Goal: Transaction & Acquisition: Obtain resource

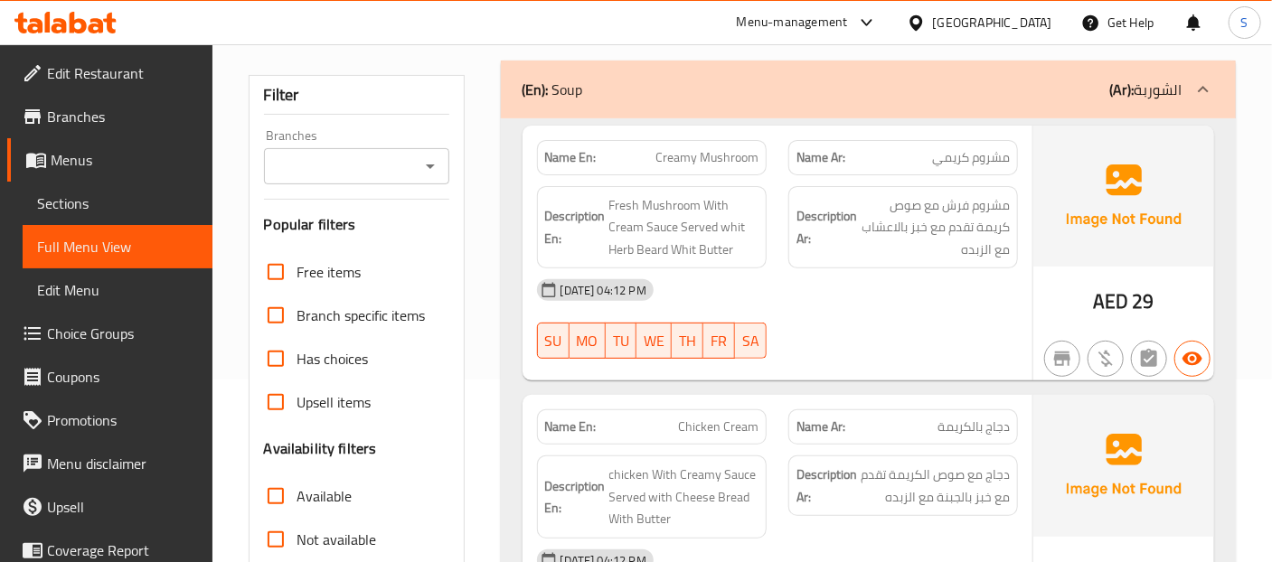
scroll to position [184, 0]
click at [744, 258] on div "Description En: Fresh Mushroom With Cream Sauce Served whit Herb Beard Whit But…" at bounding box center [652, 226] width 230 height 83
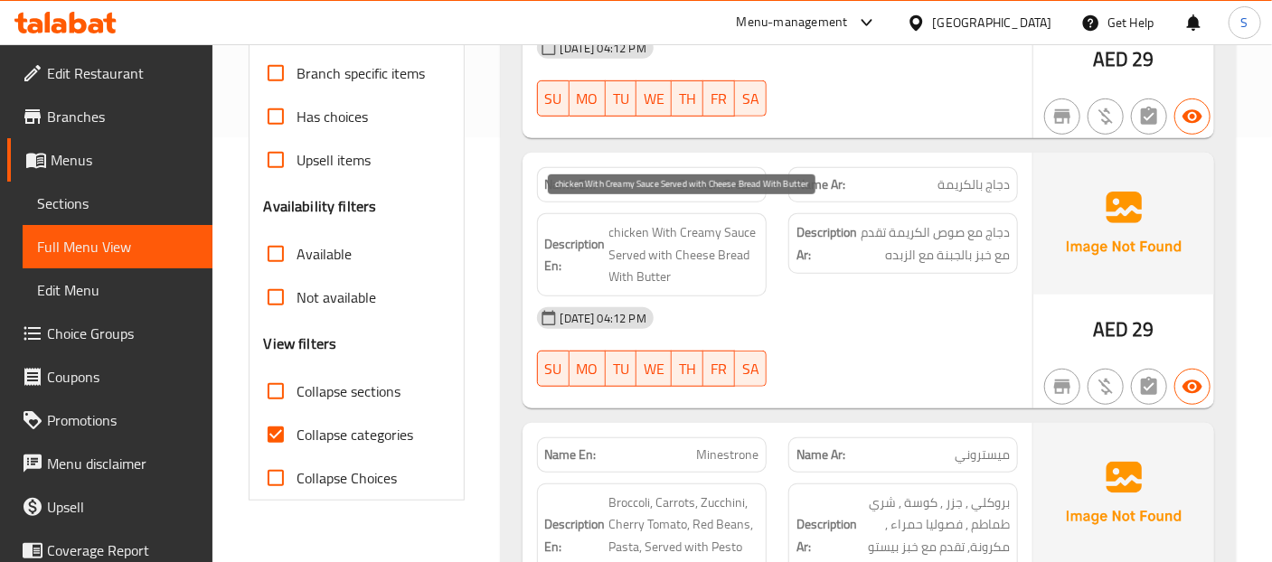
scroll to position [505, 0]
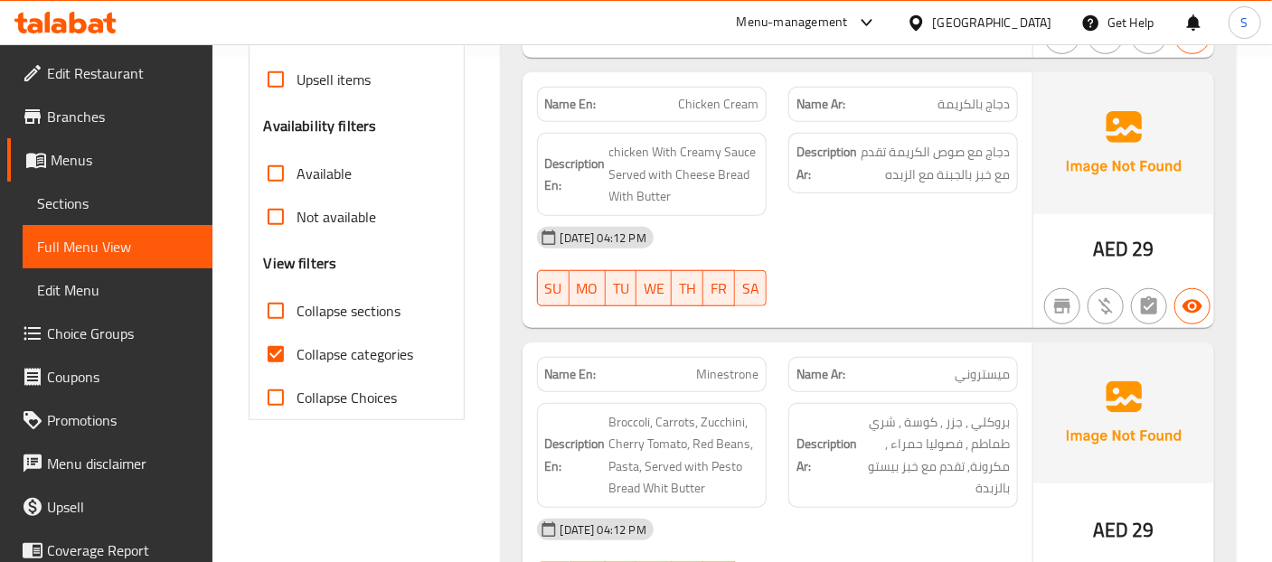
click at [932, 287] on div "18-08-2025 04:12 PM SU MO TU WE TH FR SA" at bounding box center [777, 266] width 503 height 101
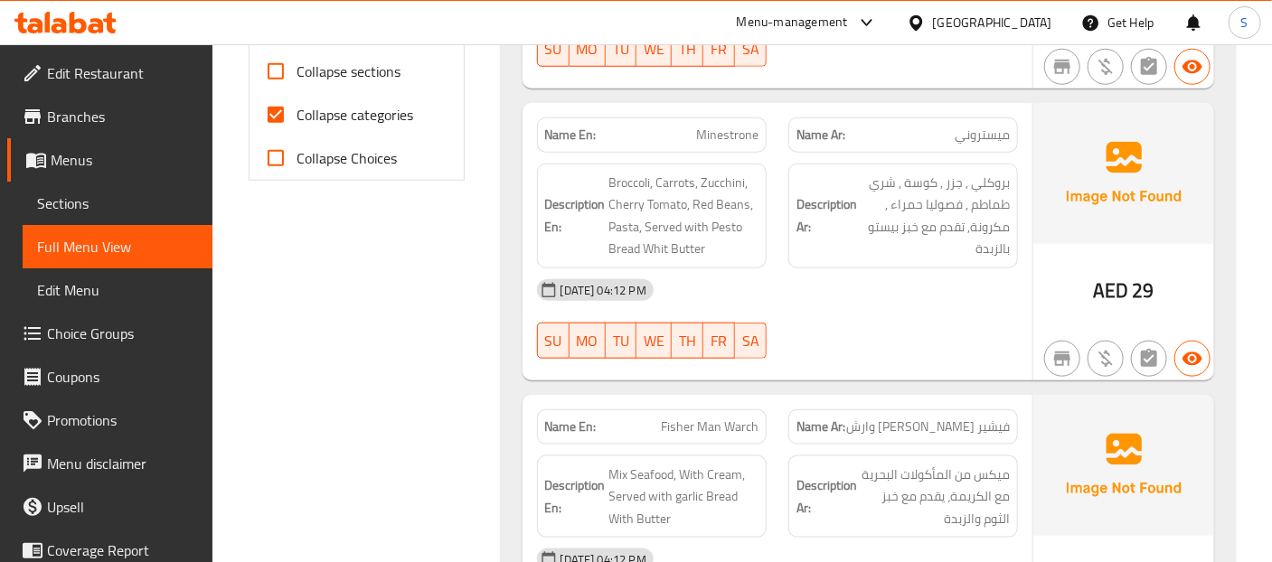
scroll to position [746, 0]
click at [1044, 262] on div "AED 29" at bounding box center [1123, 241] width 181 height 278
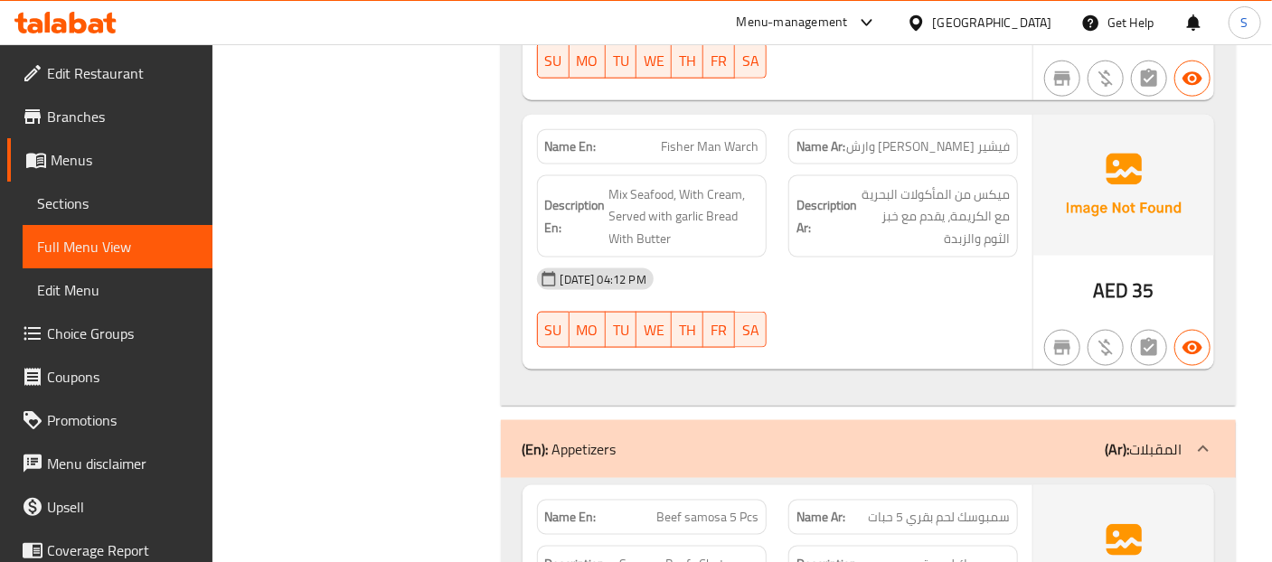
scroll to position [1028, 0]
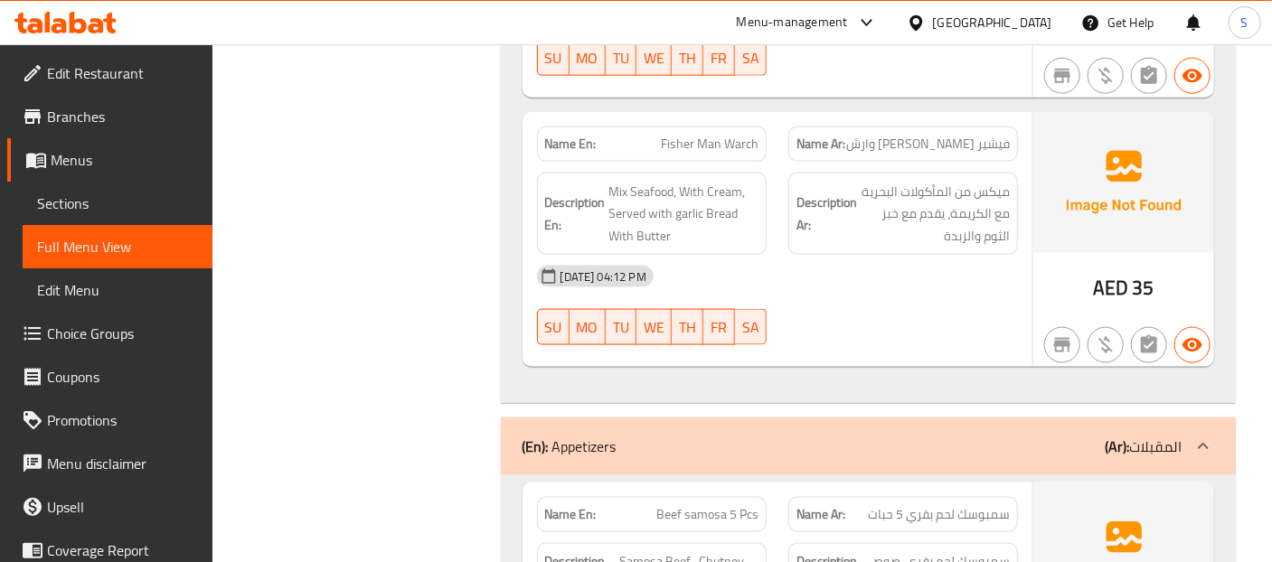
click at [1044, 262] on div "AED 35" at bounding box center [1123, 240] width 181 height 256
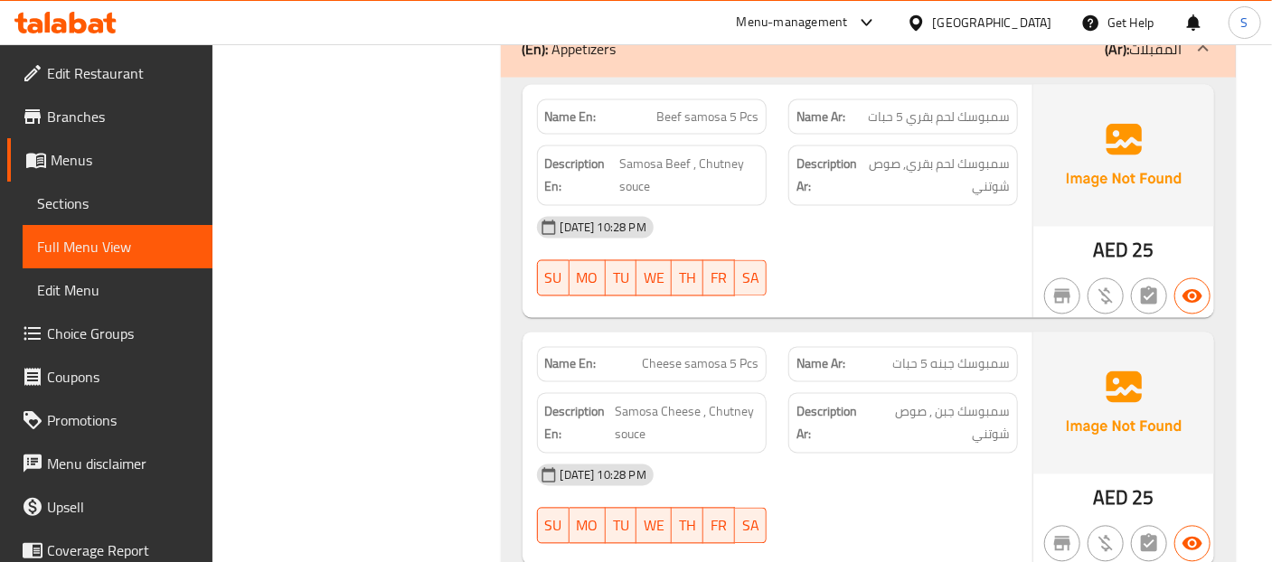
scroll to position [1429, 0]
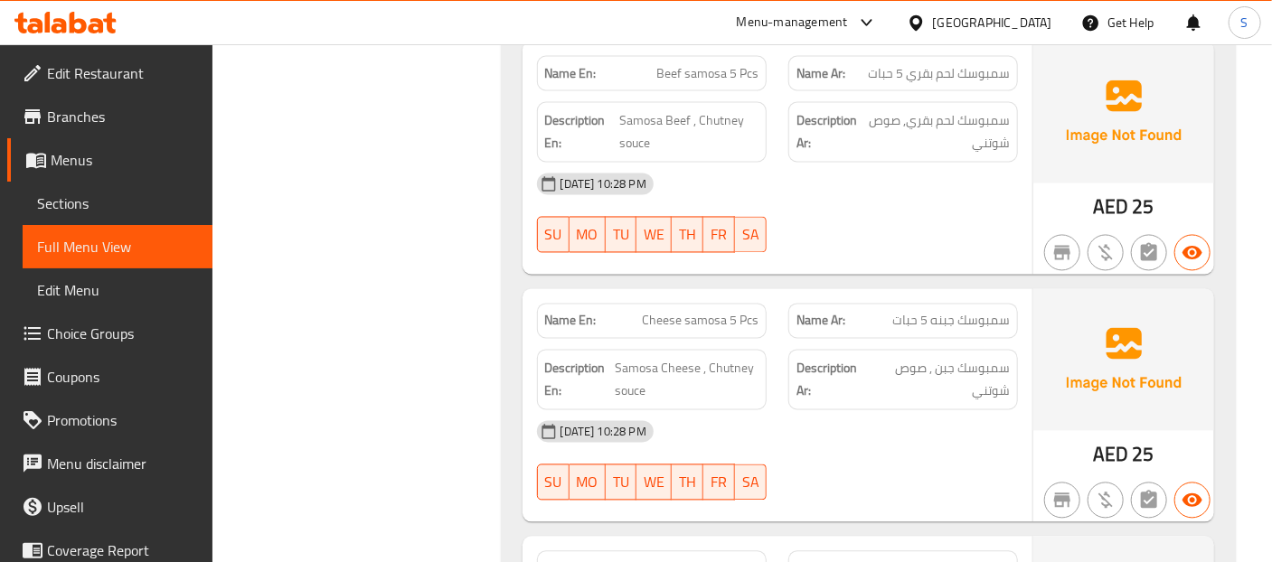
scroll to position [1510, 0]
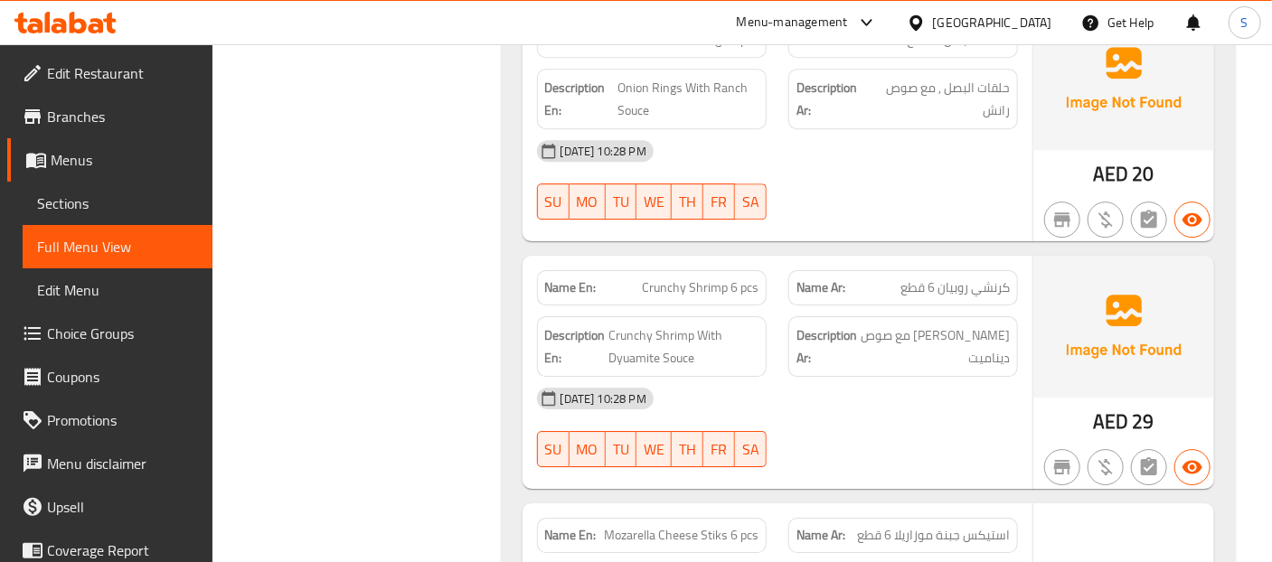
scroll to position [2825, 0]
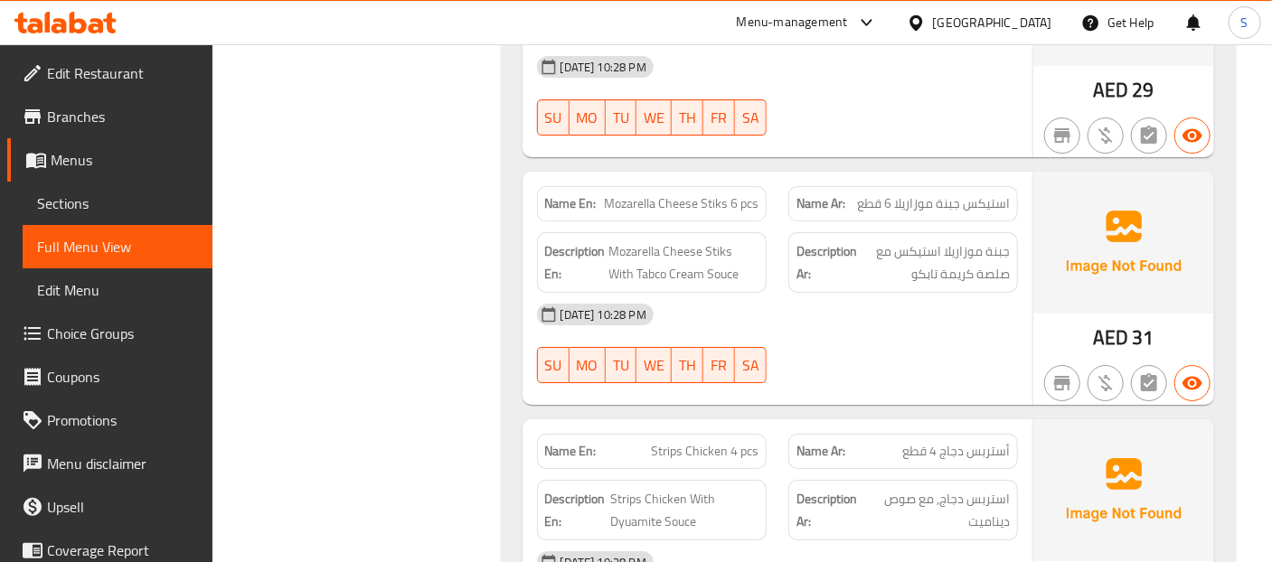
click at [989, 293] on div "18-08-2025 10:28 PM" at bounding box center [777, 314] width 503 height 43
click at [994, 372] on div at bounding box center [902, 383] width 251 height 22
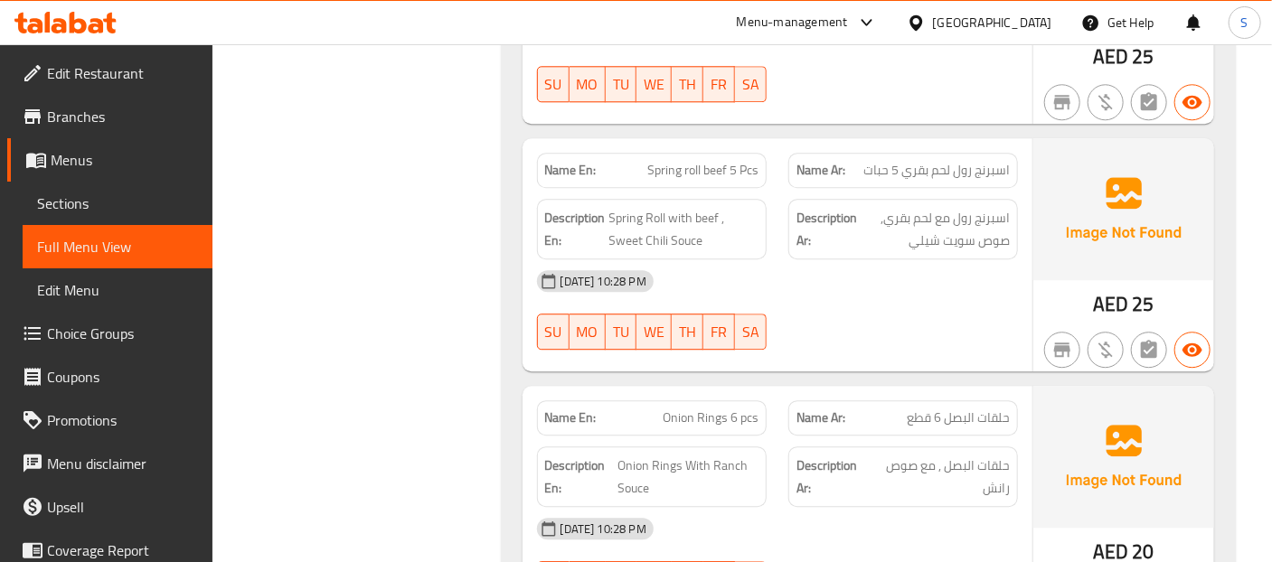
scroll to position [2152, 0]
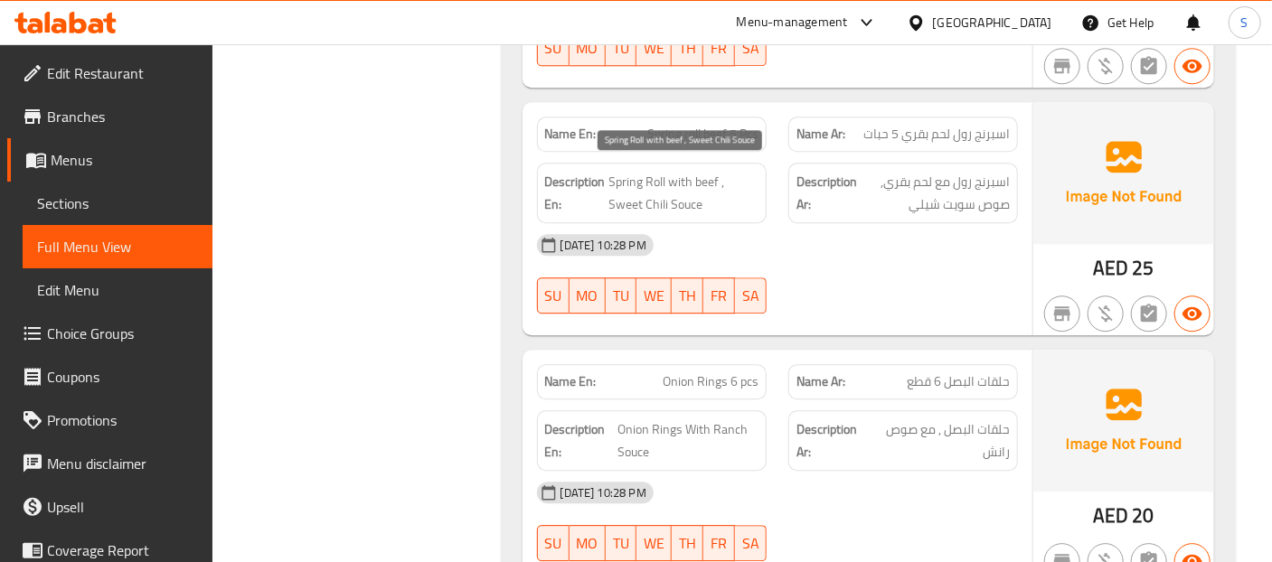
click at [688, 203] on span "Spring Roll with beef , Sweet Chili Souce" at bounding box center [683, 193] width 149 height 44
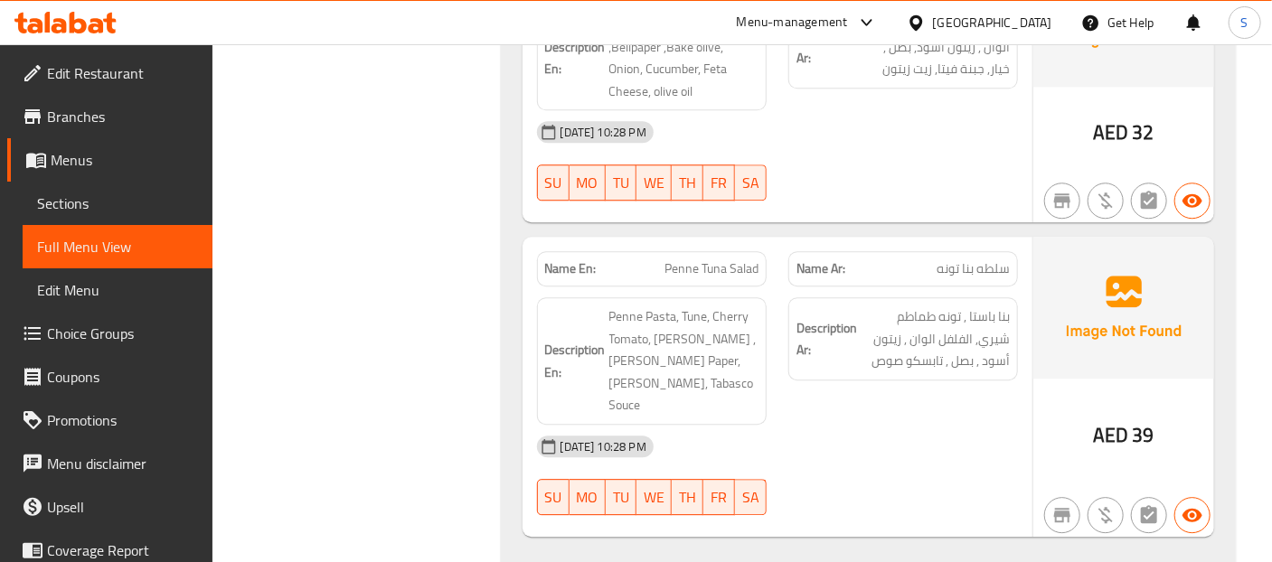
scroll to position [5216, 0]
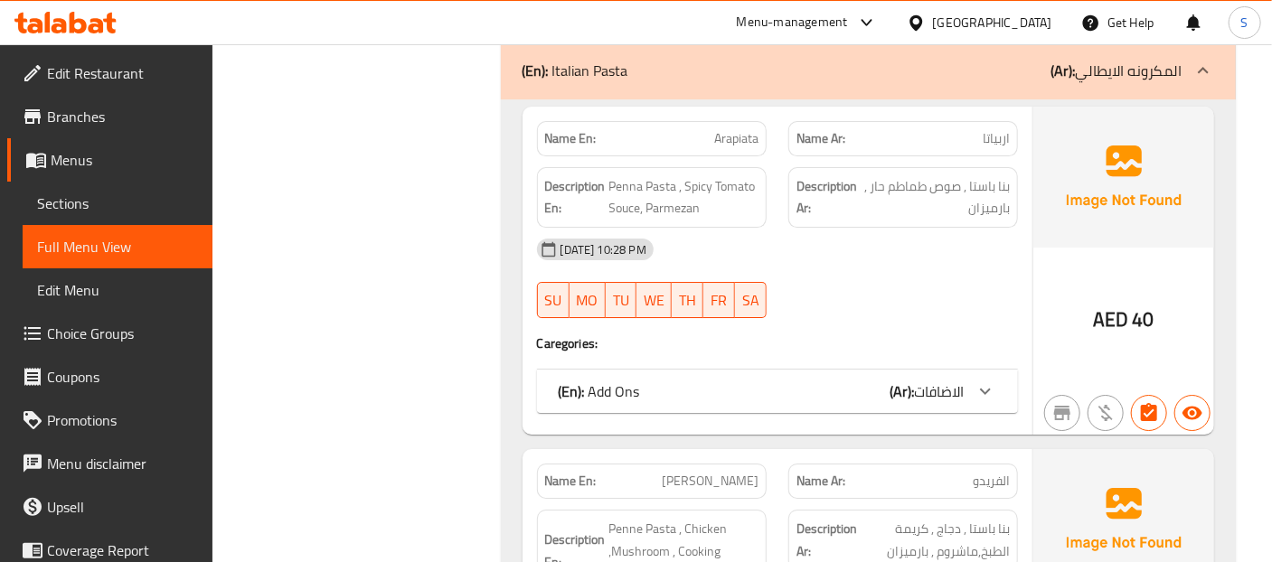
scroll to position [5819, 0]
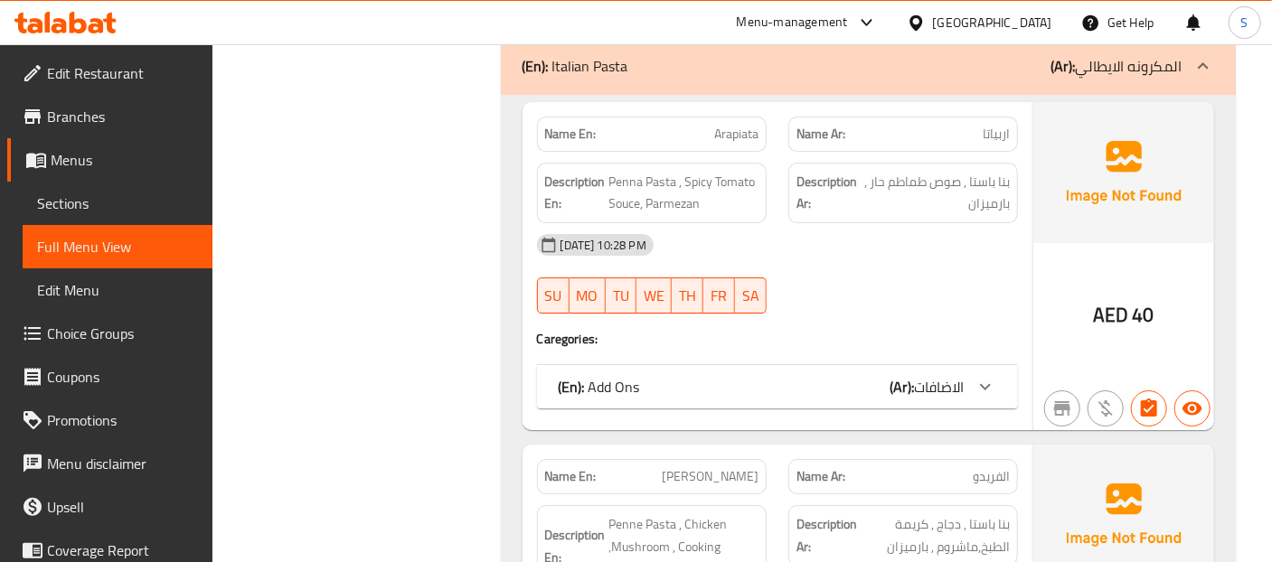
click at [981, 376] on icon at bounding box center [986, 387] width 22 height 22
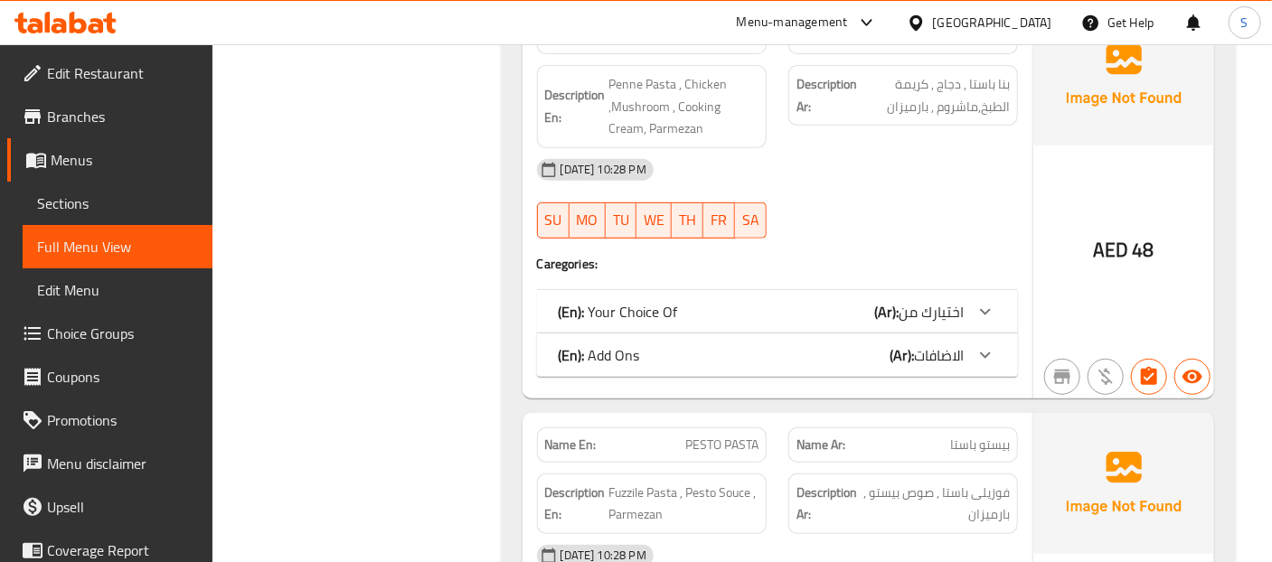
scroll to position [6455, 0]
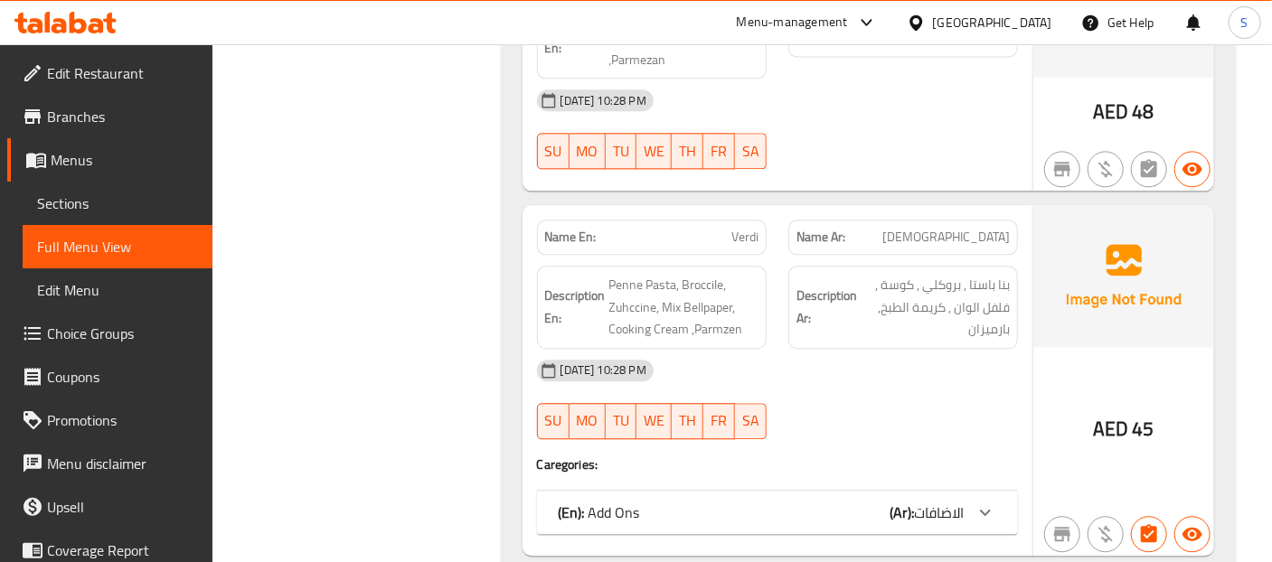
scroll to position [8128, 0]
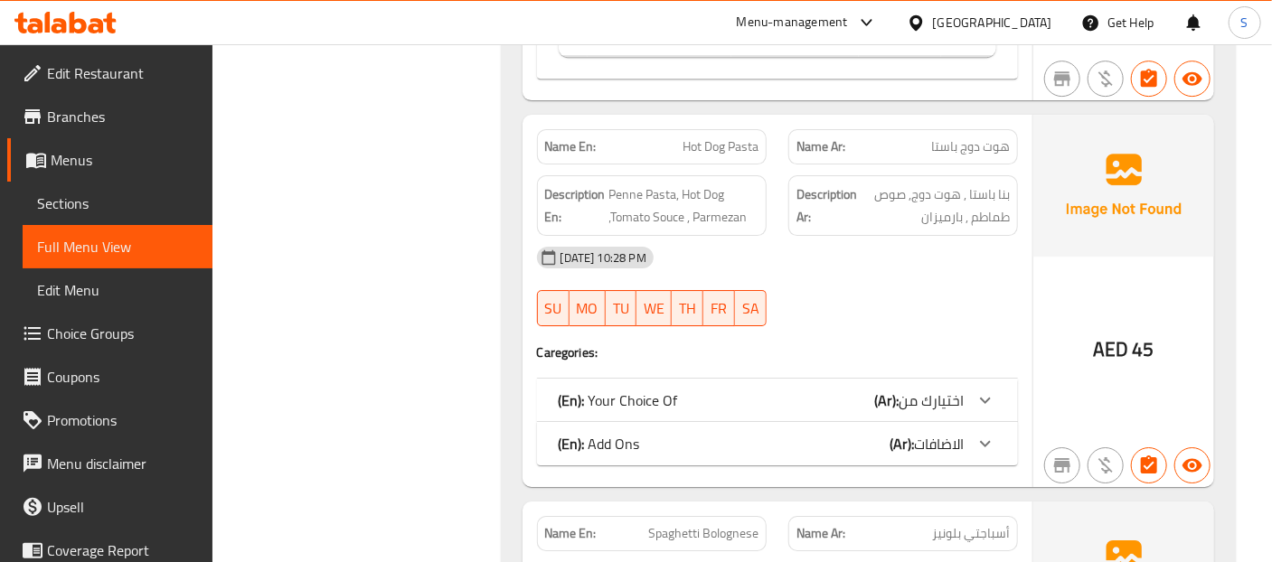
scroll to position [8882, 0]
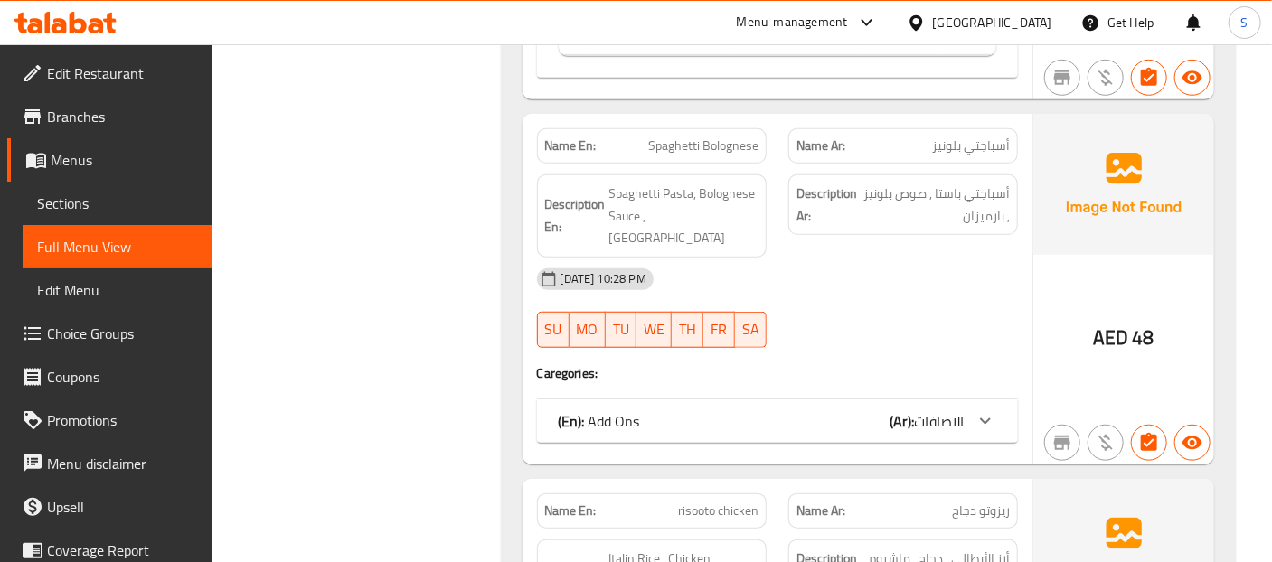
scroll to position [9836, 0]
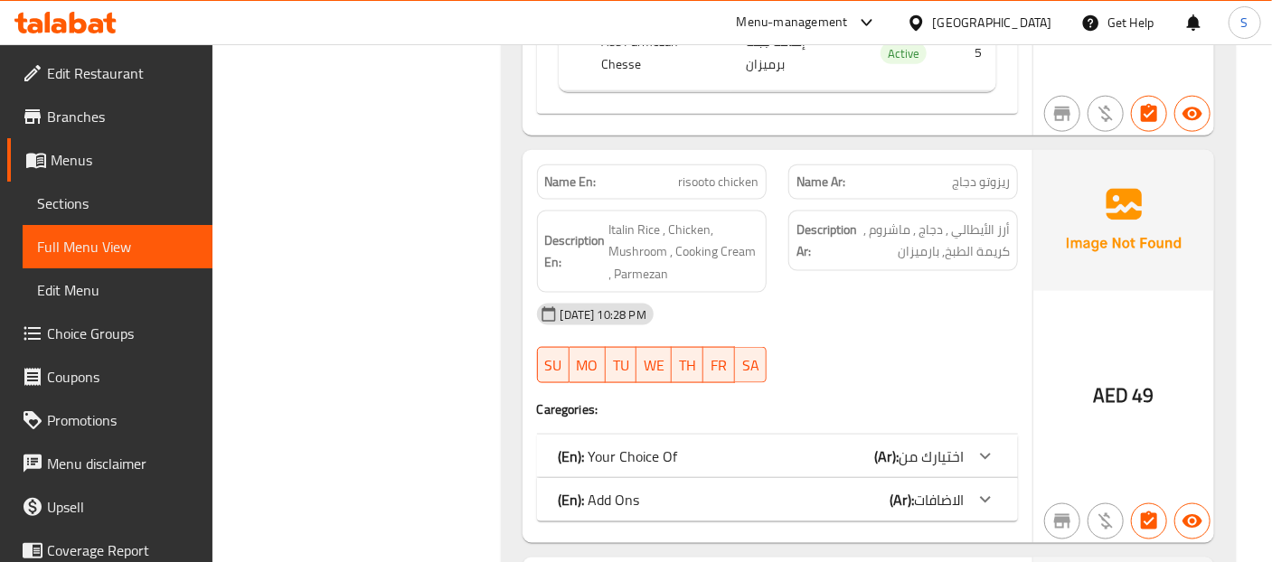
scroll to position [10372, 0]
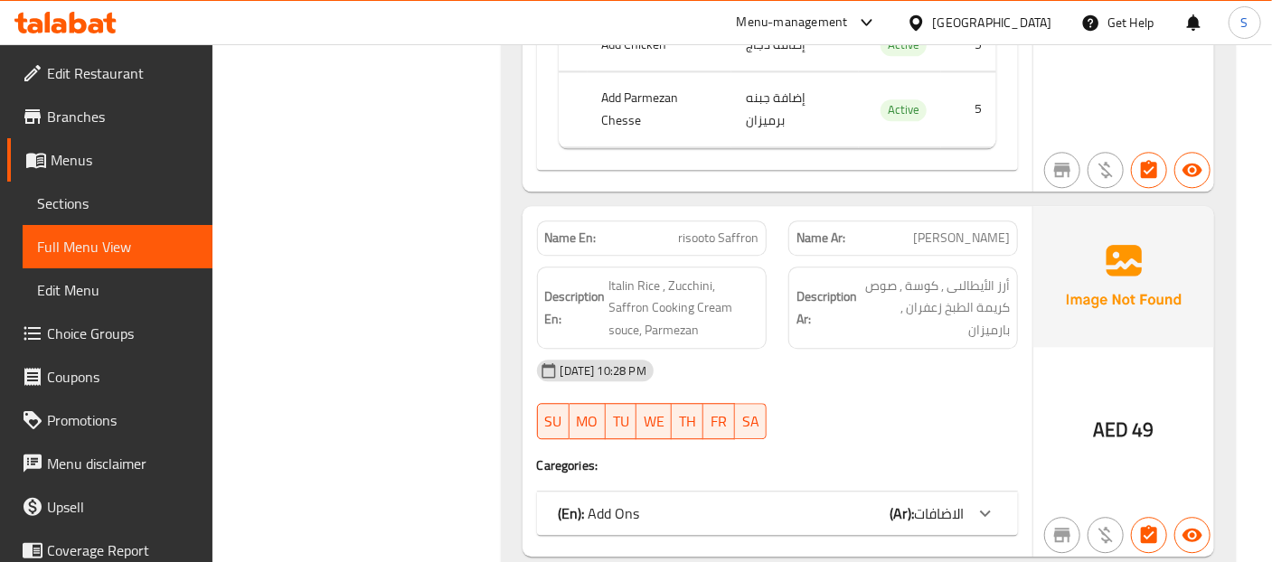
scroll to position [11326, 0]
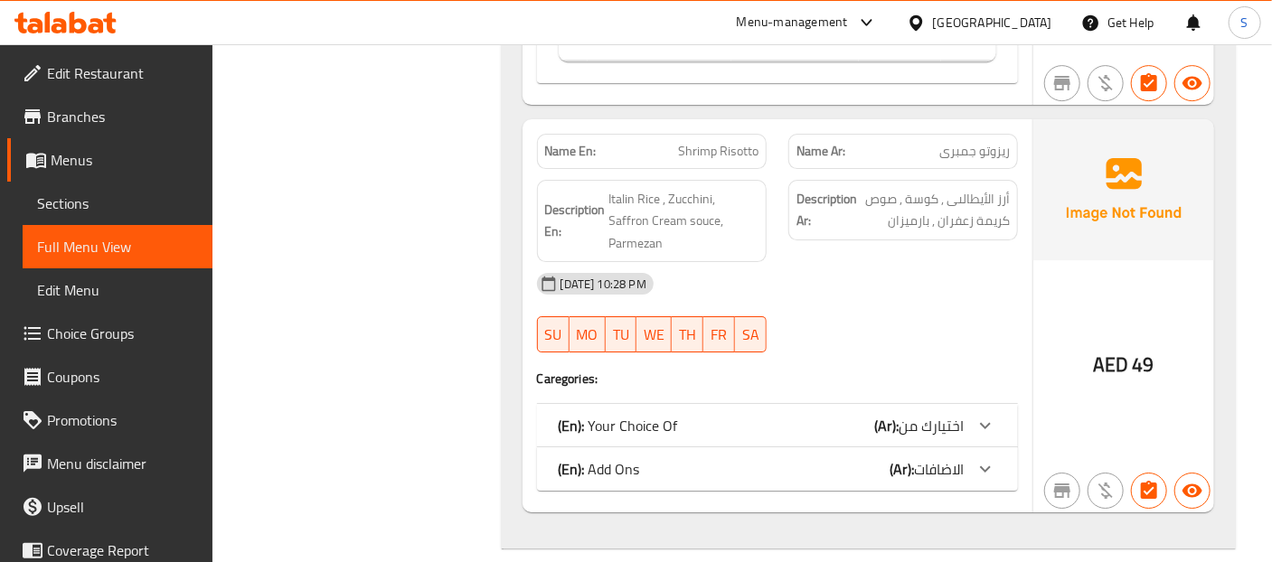
scroll to position [12047, 0]
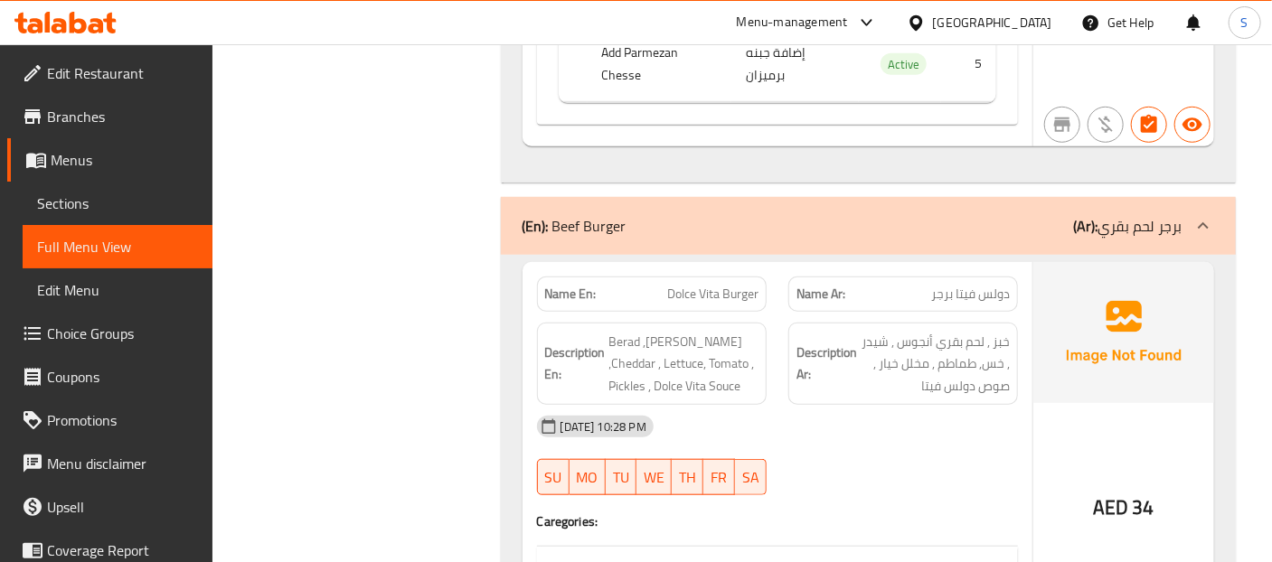
scroll to position [13000, 0]
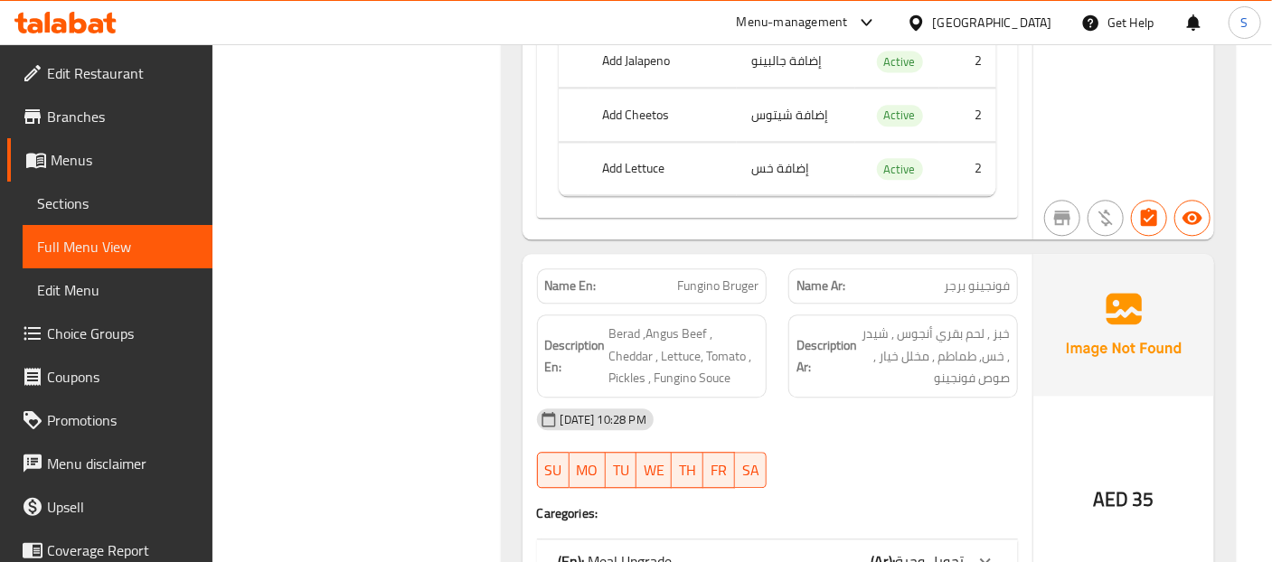
scroll to position [14364, 0]
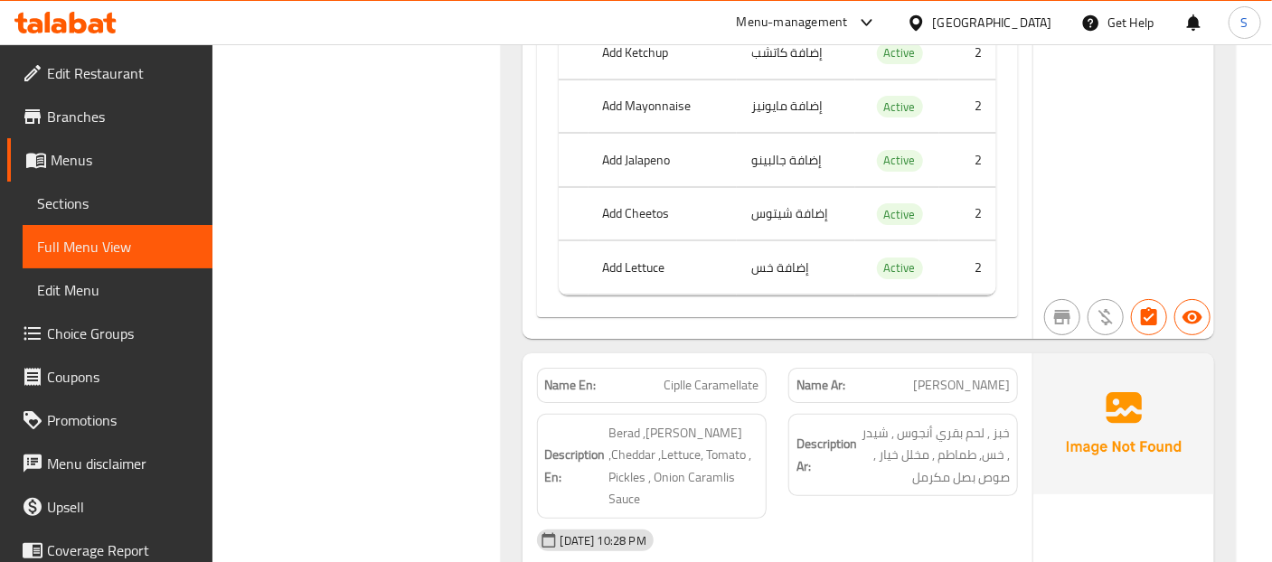
scroll to position [15619, 0]
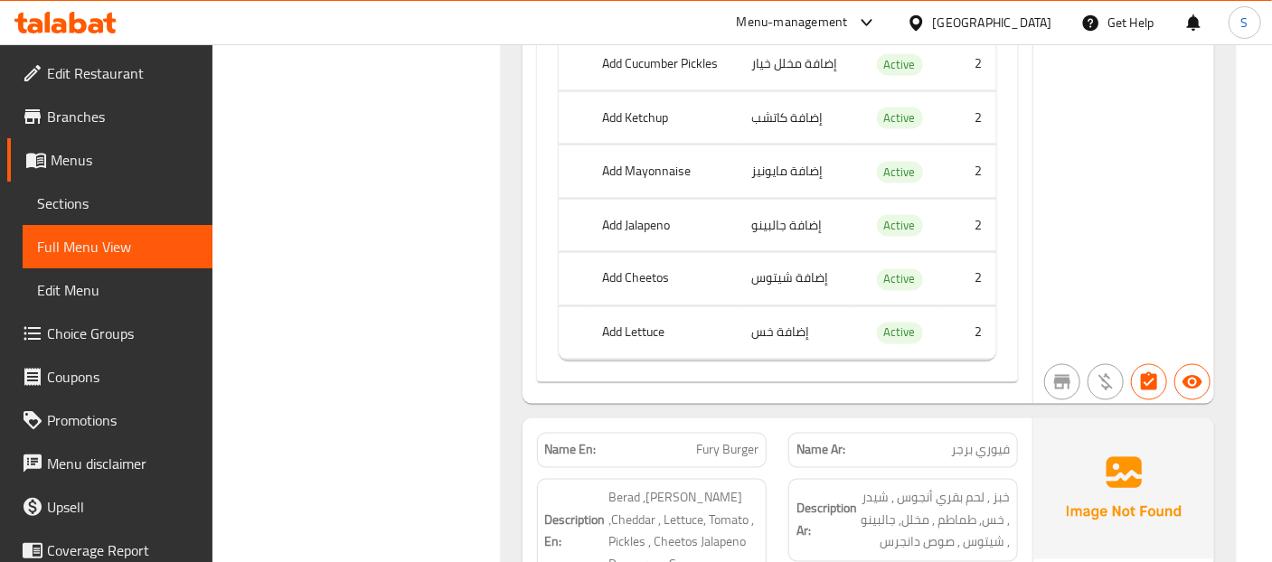
scroll to position [16908, 0]
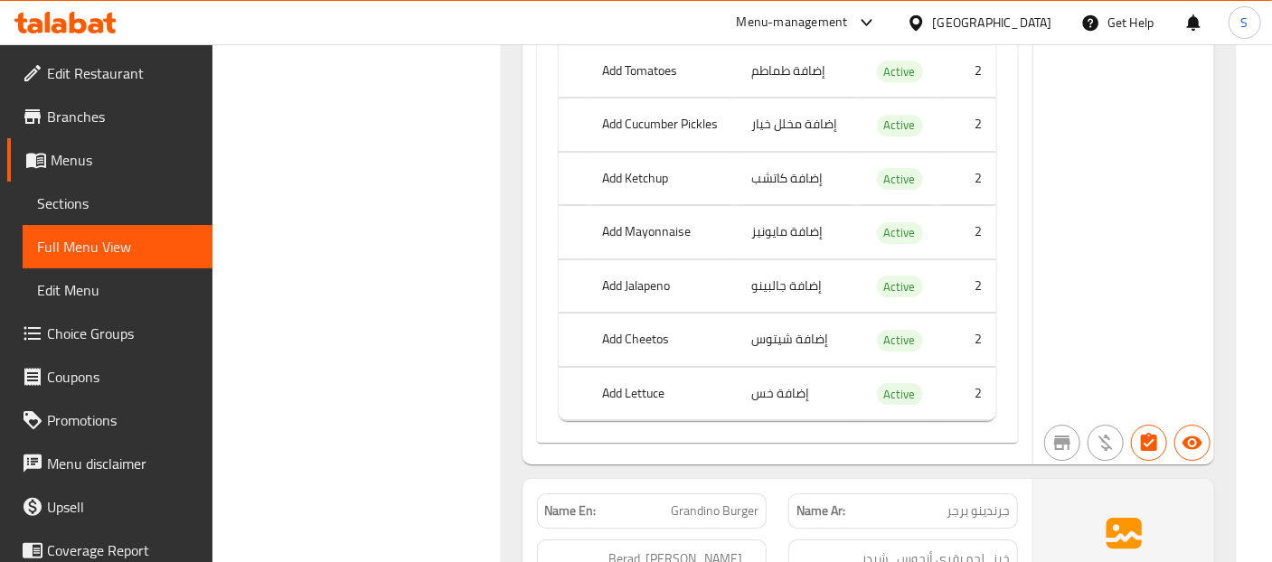
scroll to position [18214, 0]
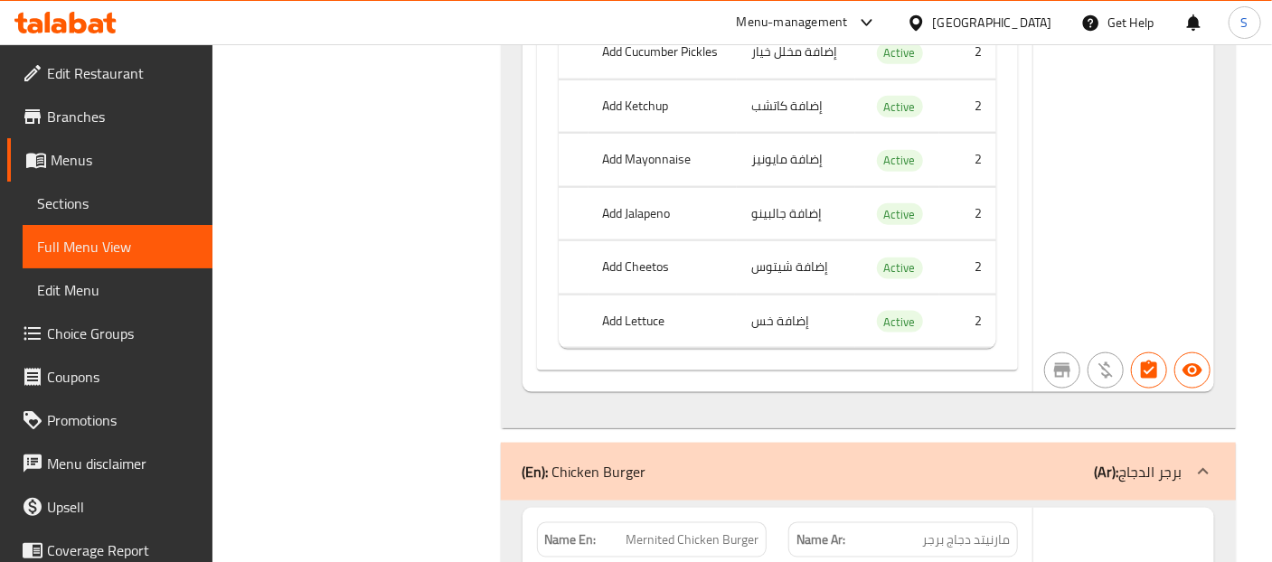
scroll to position [19654, 0]
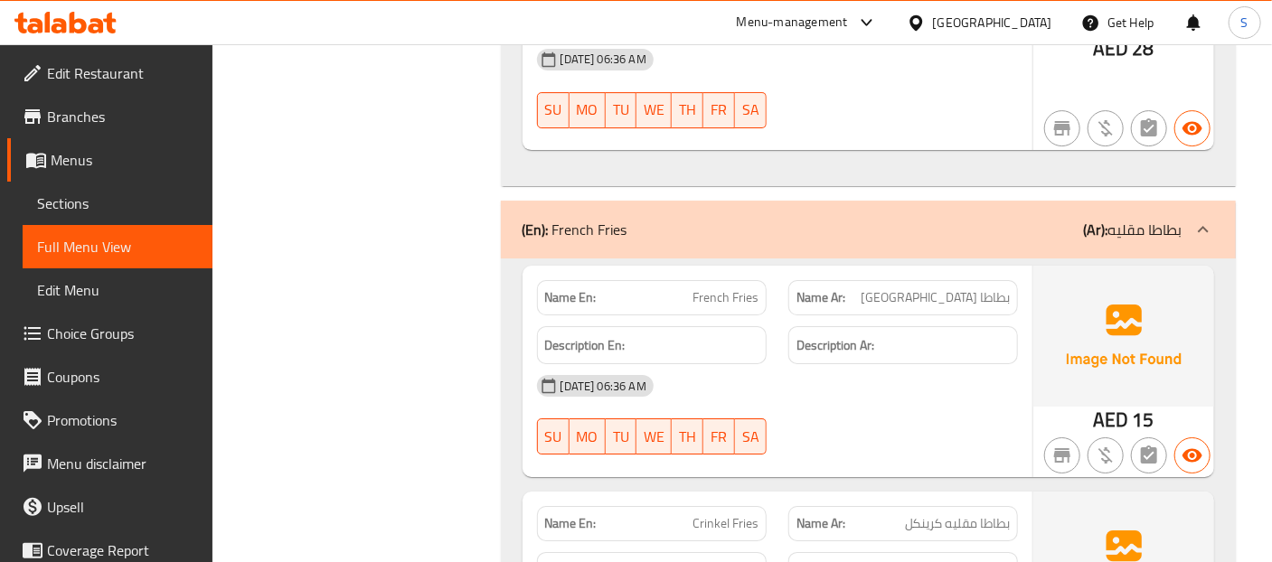
scroll to position [21532, 0]
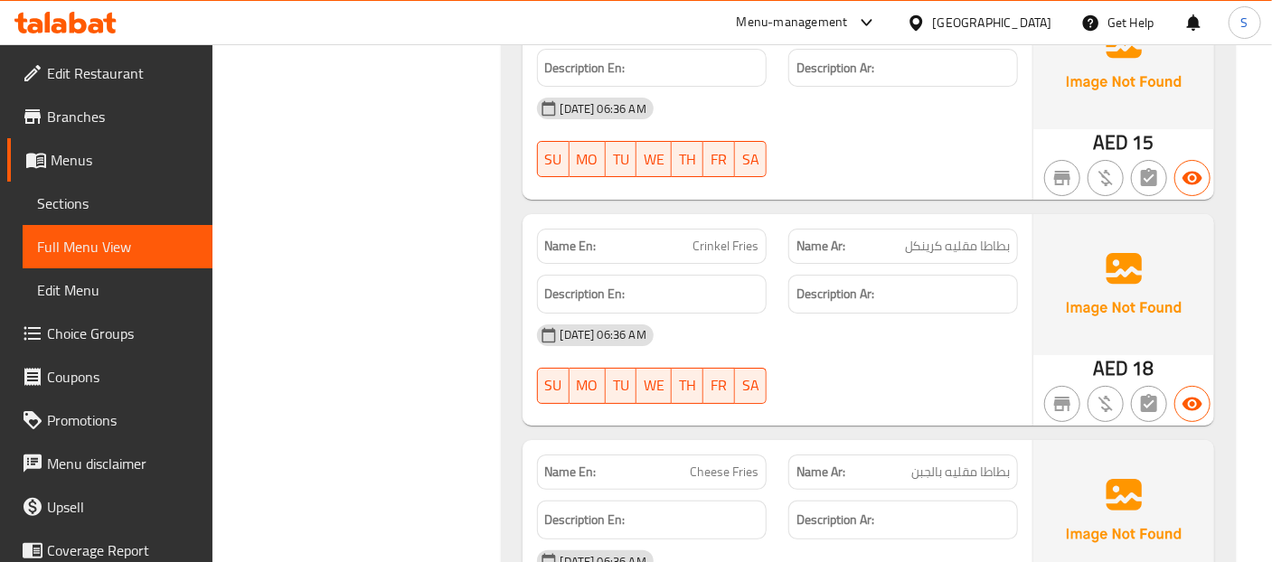
scroll to position [21773, 0]
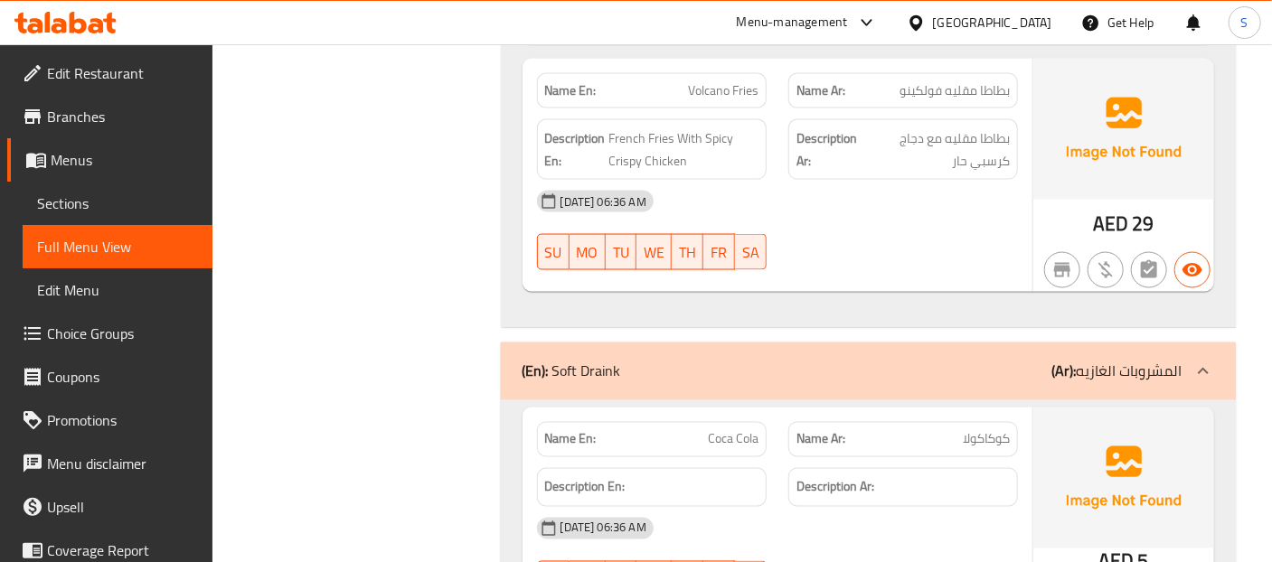
scroll to position [23139, 0]
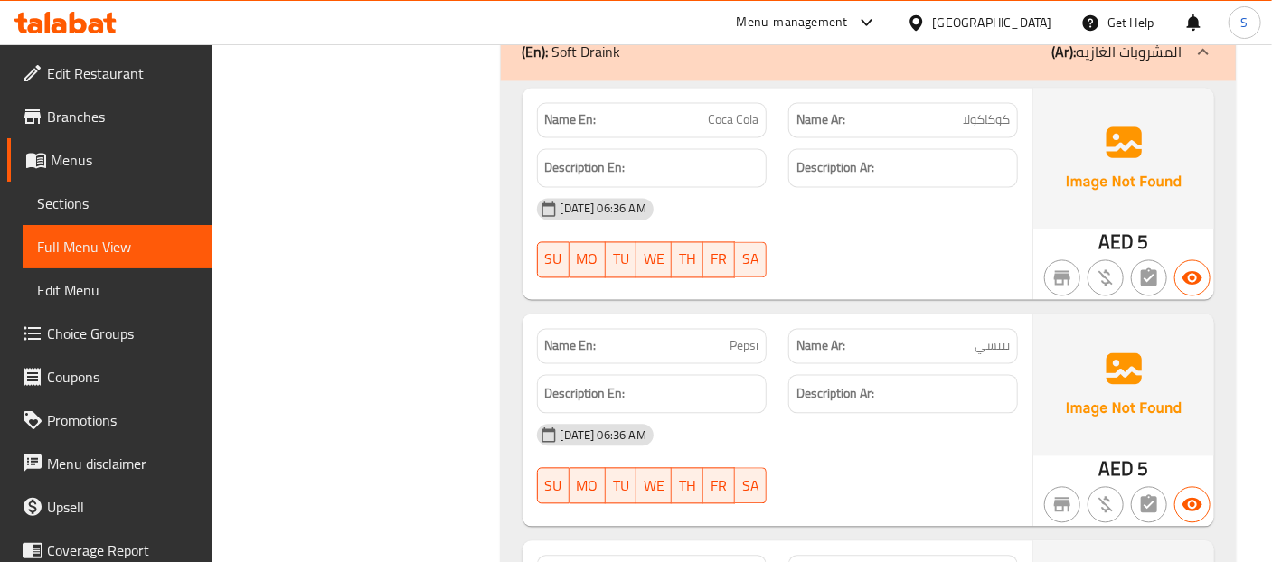
scroll to position [23421, 0]
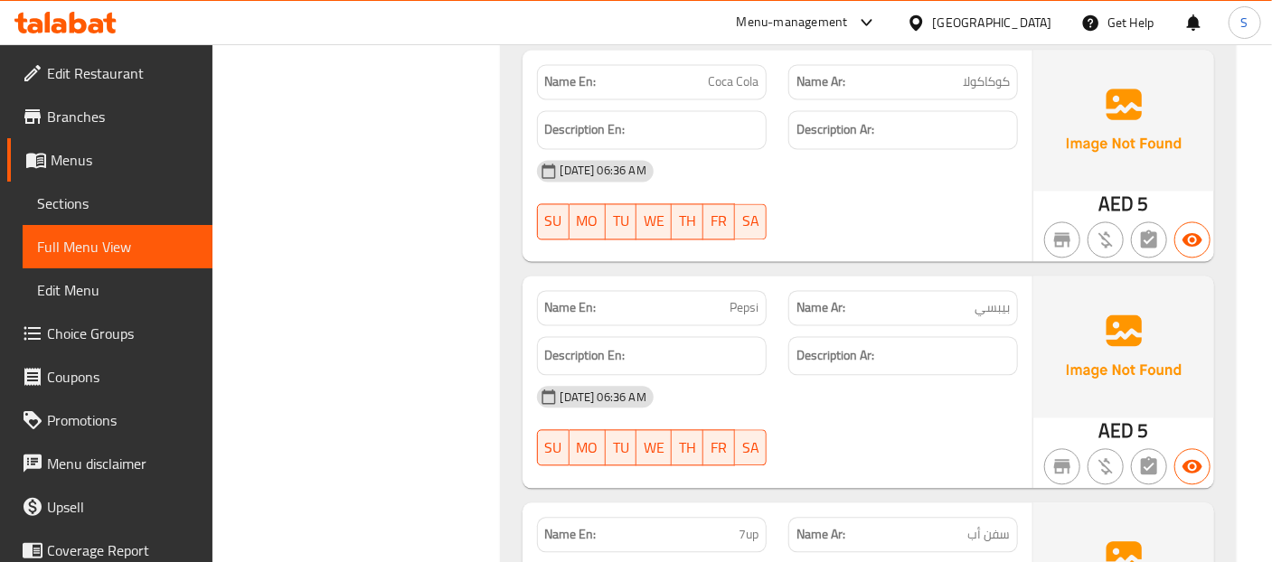
scroll to position [23461, 0]
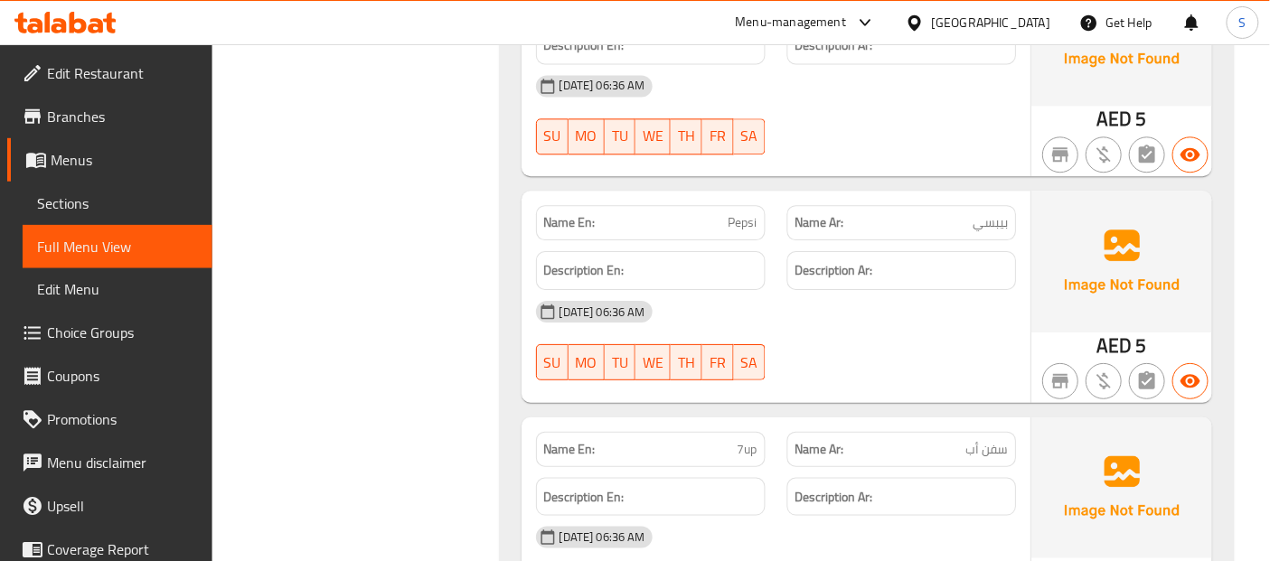
scroll to position [23742, 0]
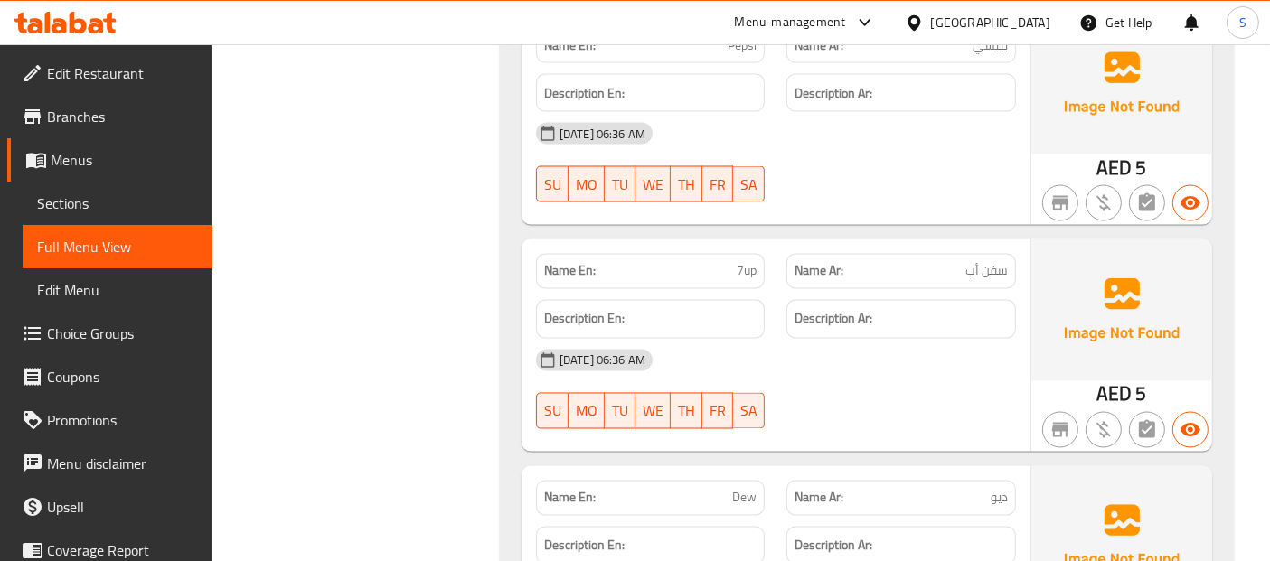
click at [80, 211] on span "Sections" at bounding box center [117, 204] width 161 height 22
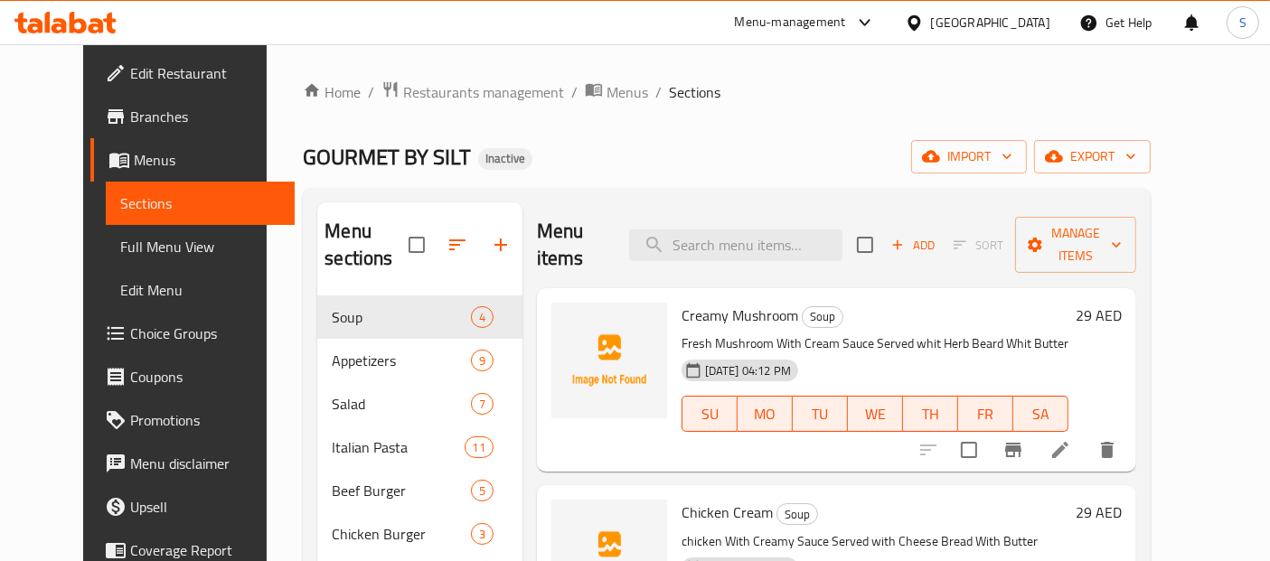
click at [130, 127] on span "Branches" at bounding box center [205, 117] width 151 height 22
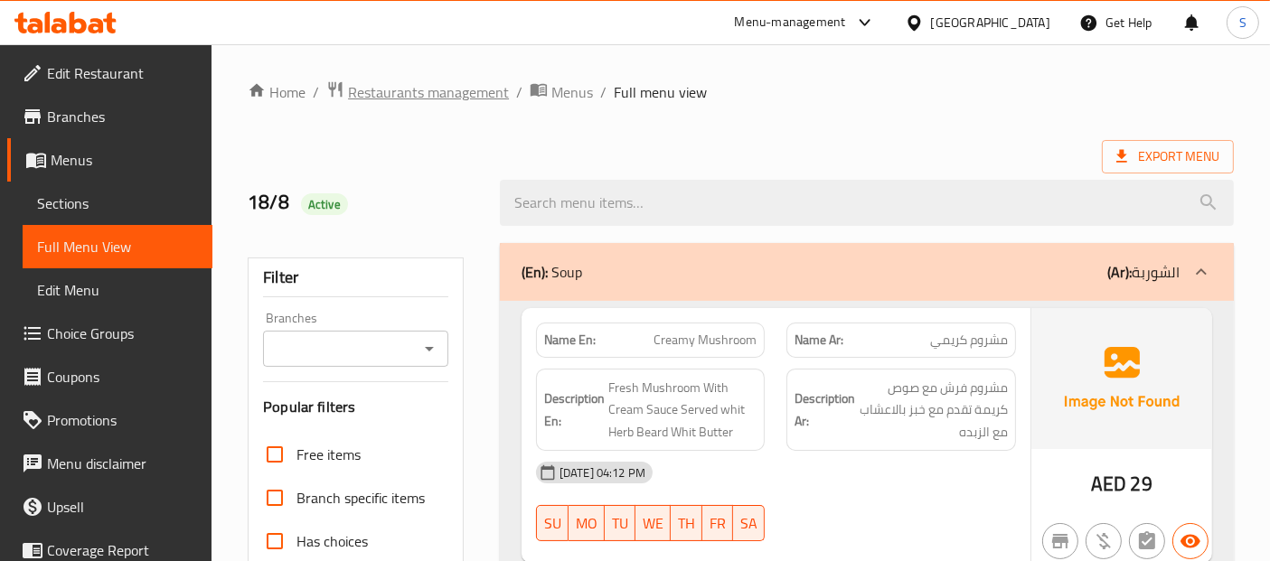
click at [465, 96] on span "Restaurants management" at bounding box center [428, 92] width 161 height 22
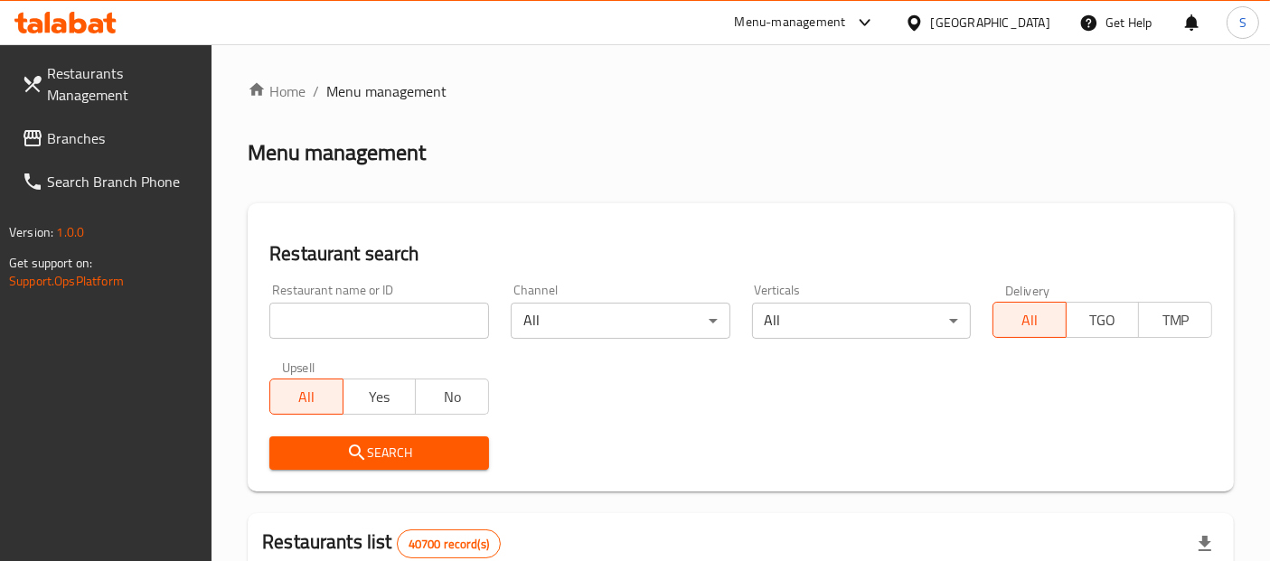
click at [1013, 26] on div "[GEOGRAPHIC_DATA]" at bounding box center [990, 23] width 119 height 20
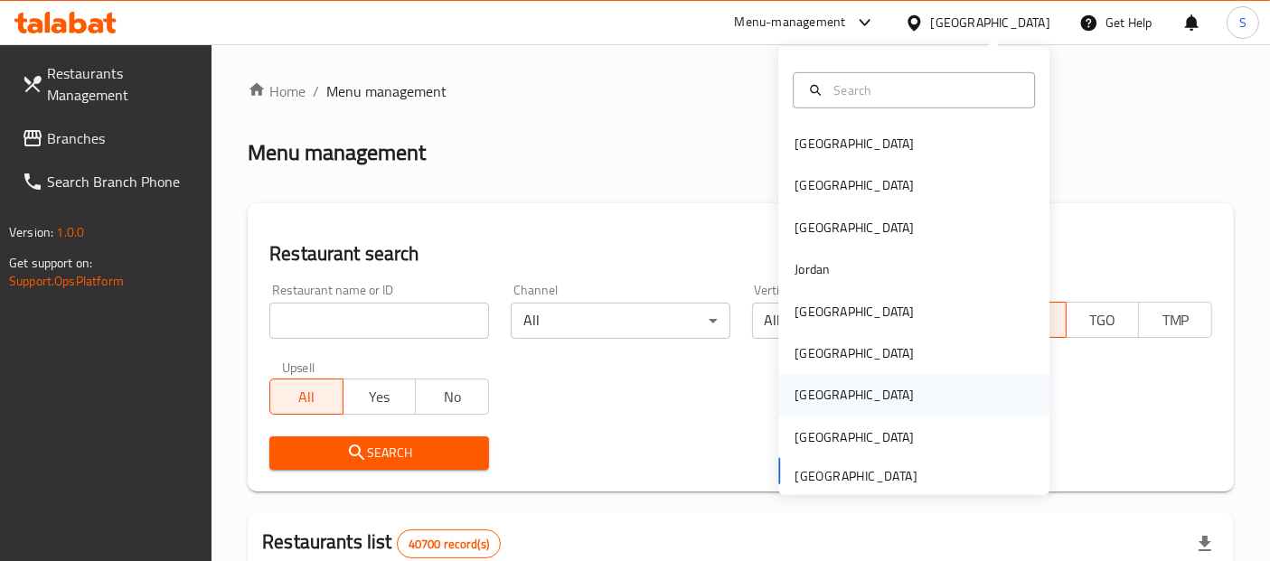
click at [815, 399] on div "[GEOGRAPHIC_DATA]" at bounding box center [854, 395] width 148 height 42
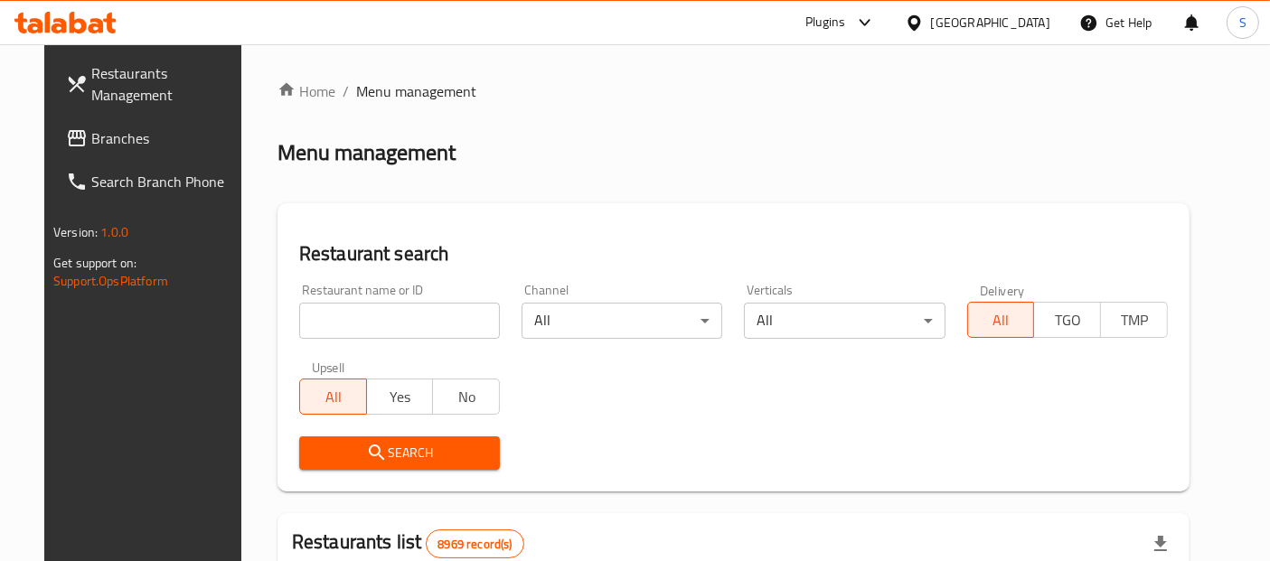
click at [110, 154] on link "Branches" at bounding box center [154, 138] width 205 height 43
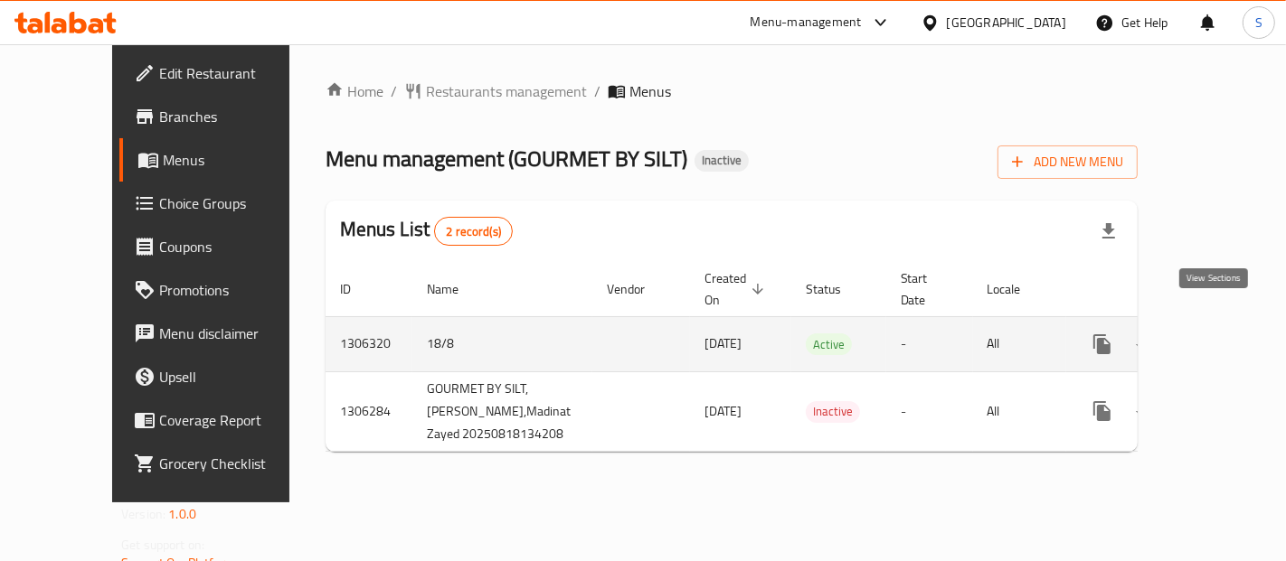
click at [1221, 334] on icon "enhanced table" at bounding box center [1232, 345] width 22 height 22
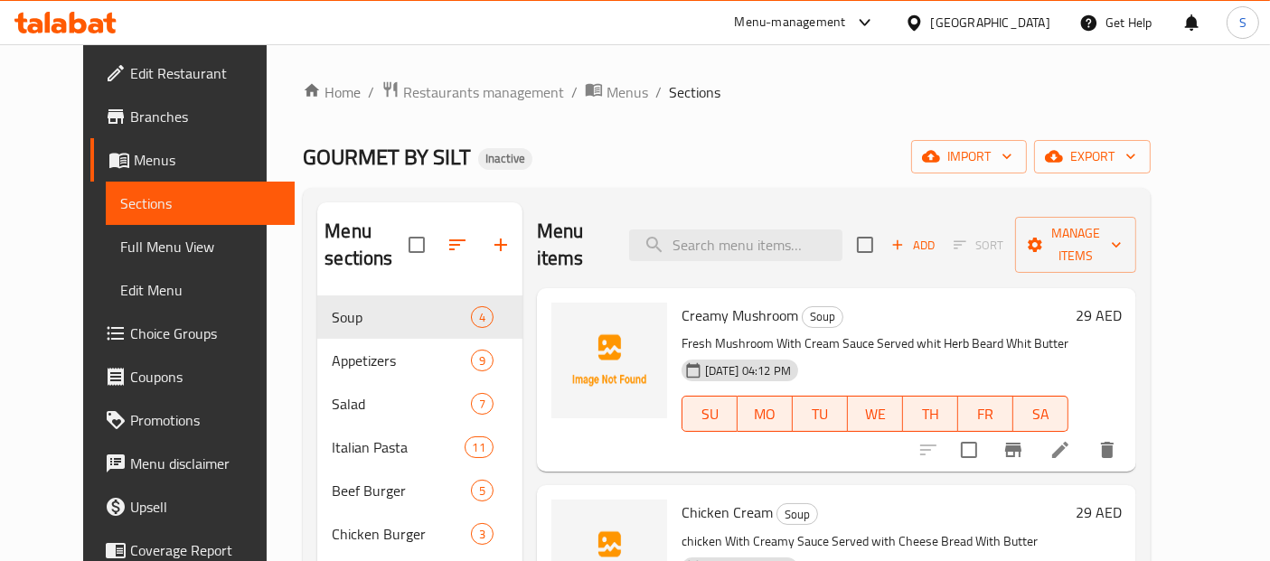
click at [120, 257] on span "Full Menu View" at bounding box center [200, 247] width 161 height 22
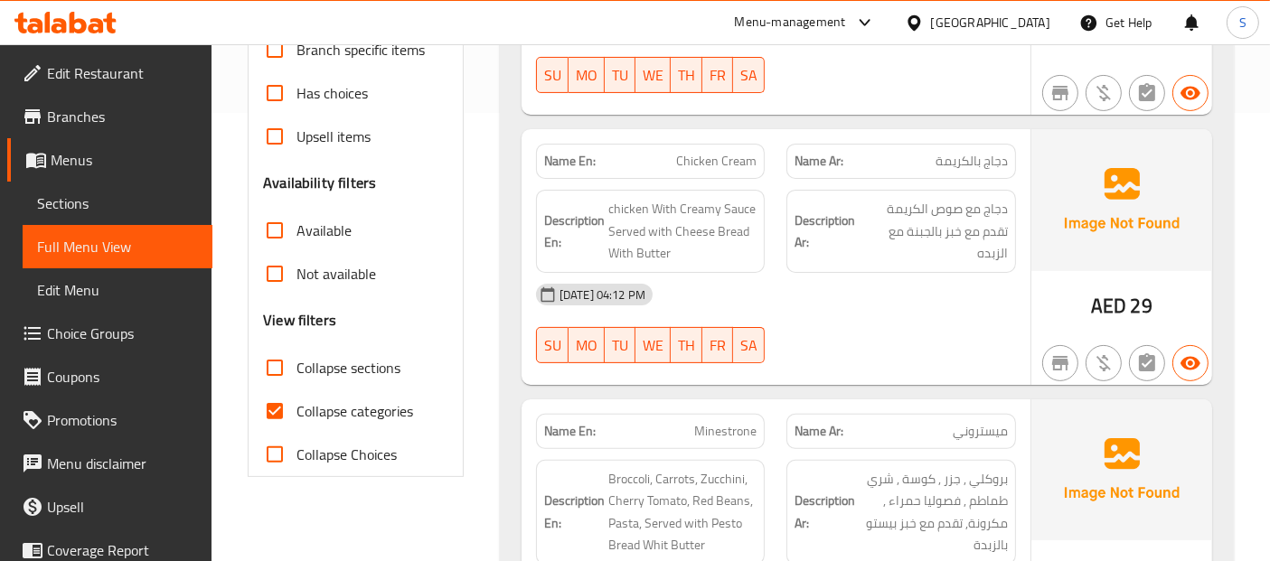
scroll to position [519, 0]
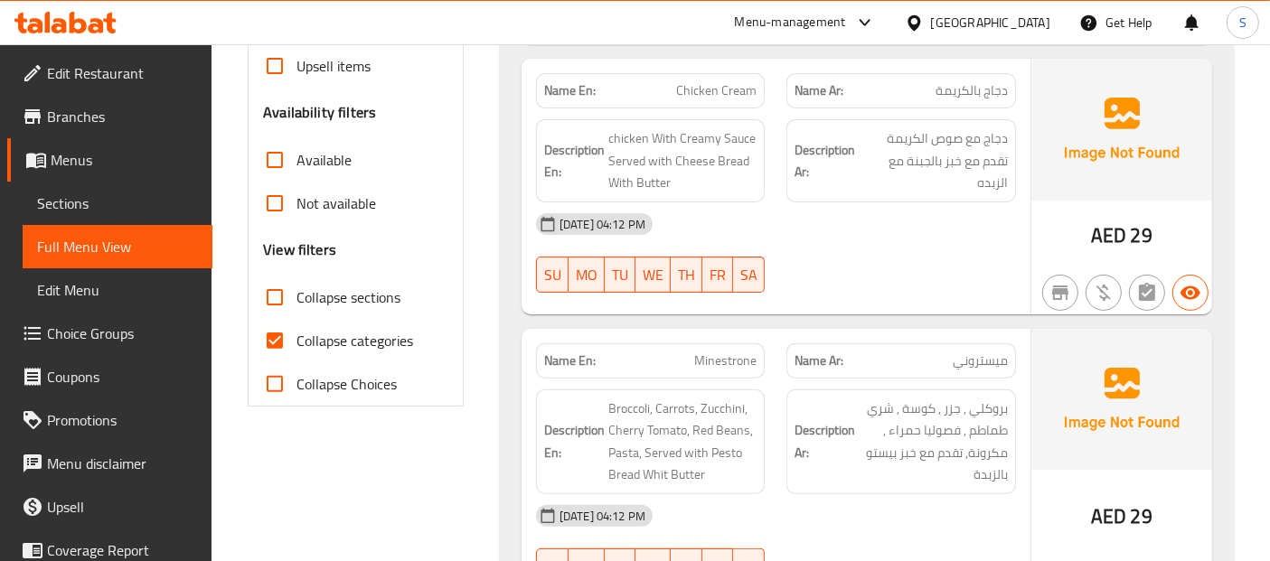
click at [353, 298] on span "Collapse sections" at bounding box center [349, 298] width 104 height 22
click at [297, 298] on input "Collapse sections" at bounding box center [274, 297] width 43 height 43
checkbox input "true"
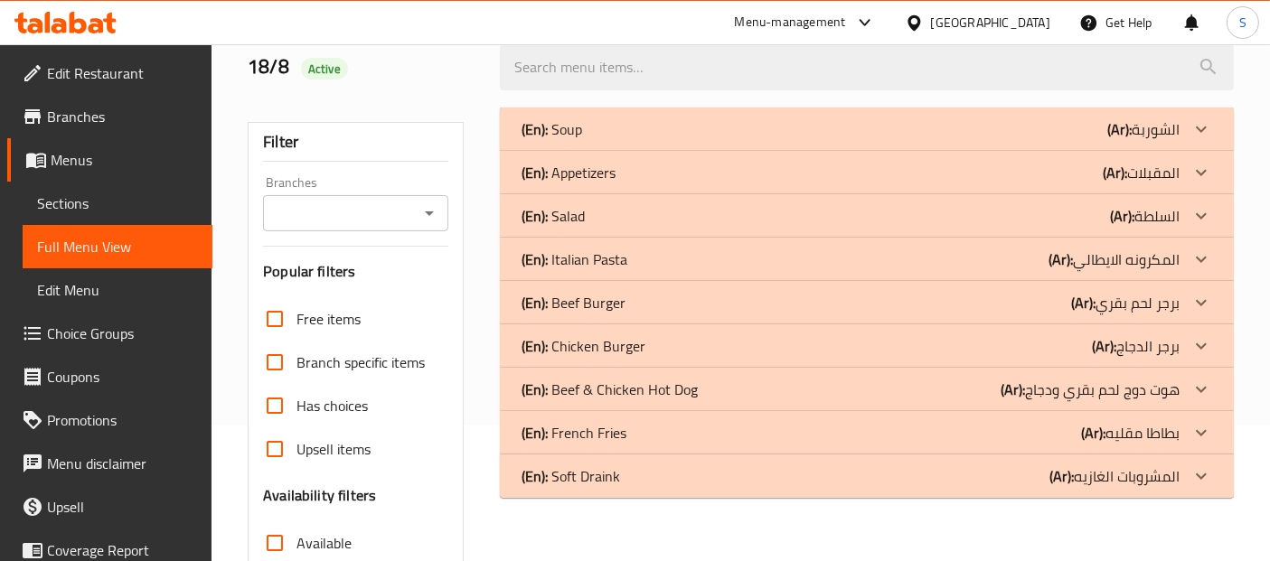
scroll to position [131, 0]
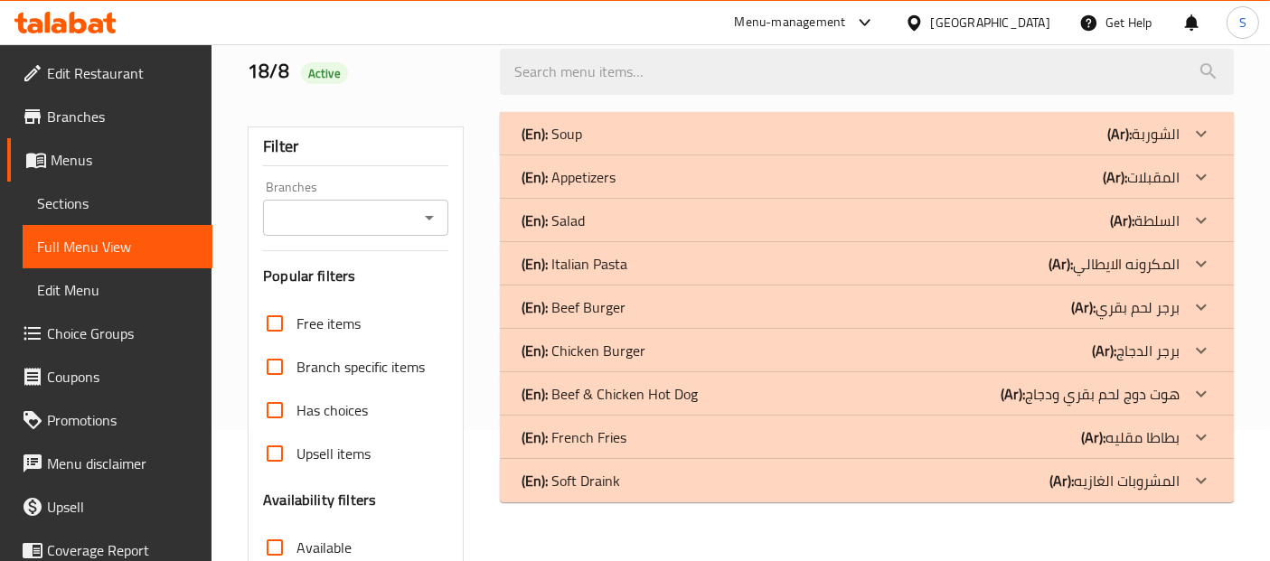
click at [1050, 16] on div "[GEOGRAPHIC_DATA]" at bounding box center [990, 23] width 119 height 20
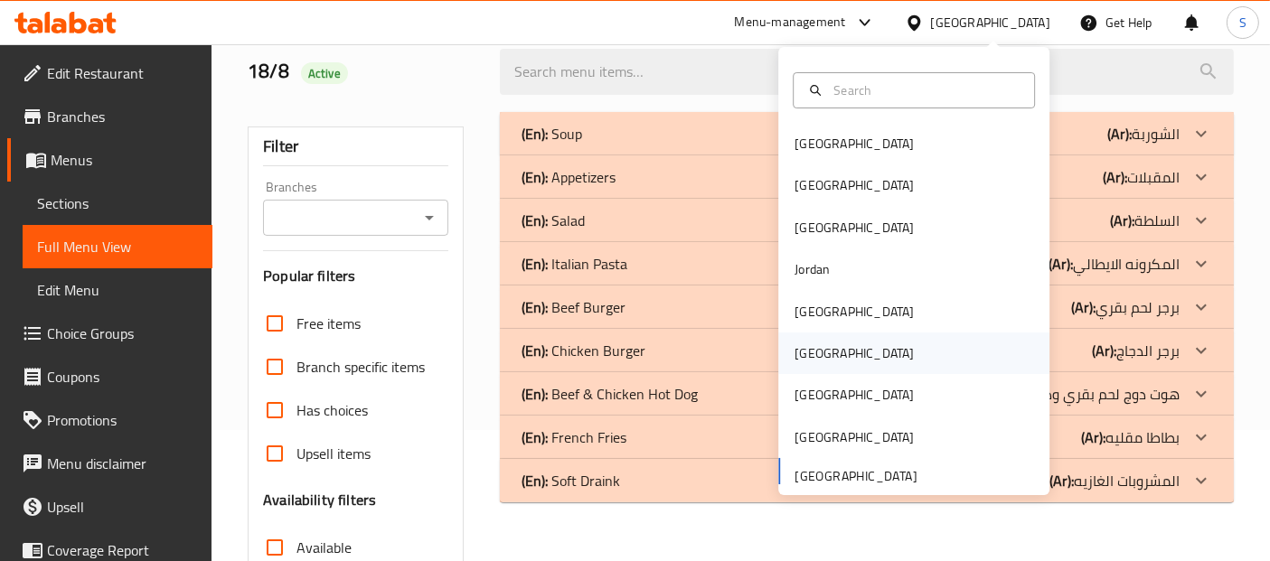
click at [808, 354] on div "Oman" at bounding box center [854, 354] width 119 height 20
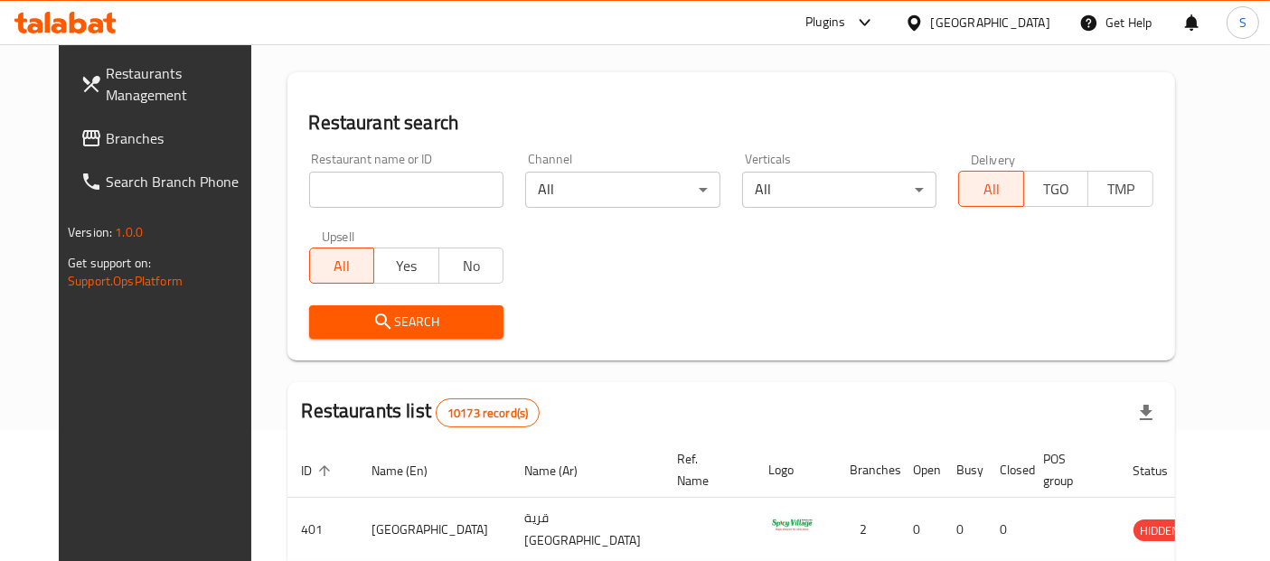
click at [114, 130] on span "Branches" at bounding box center [181, 138] width 151 height 22
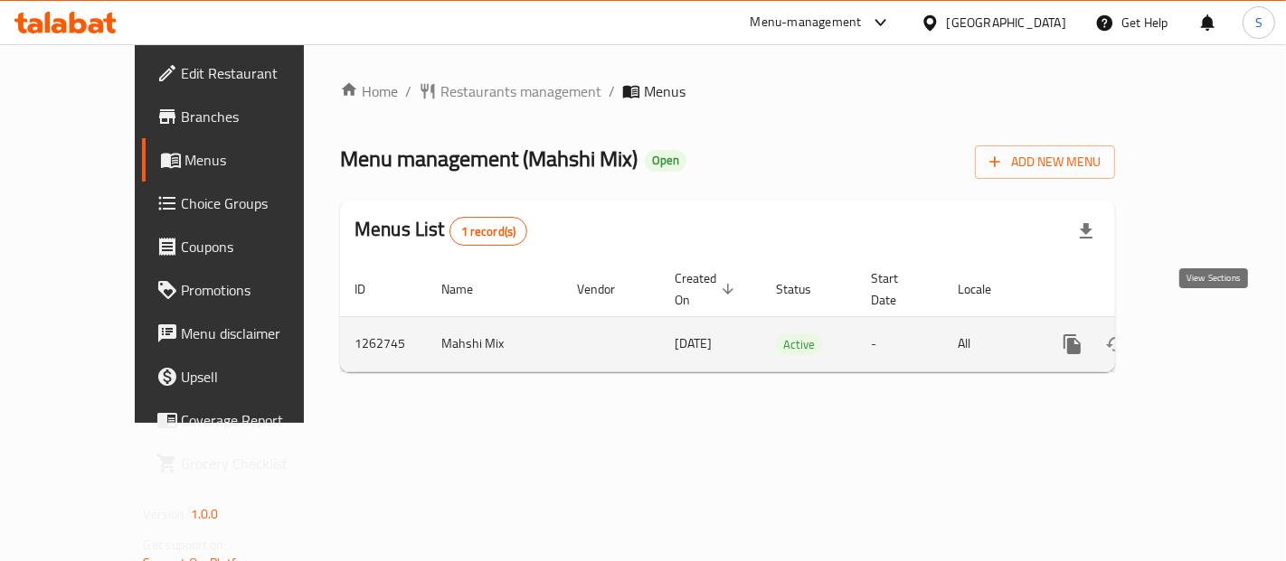
click at [1224, 325] on link "enhanced table" at bounding box center [1202, 344] width 43 height 43
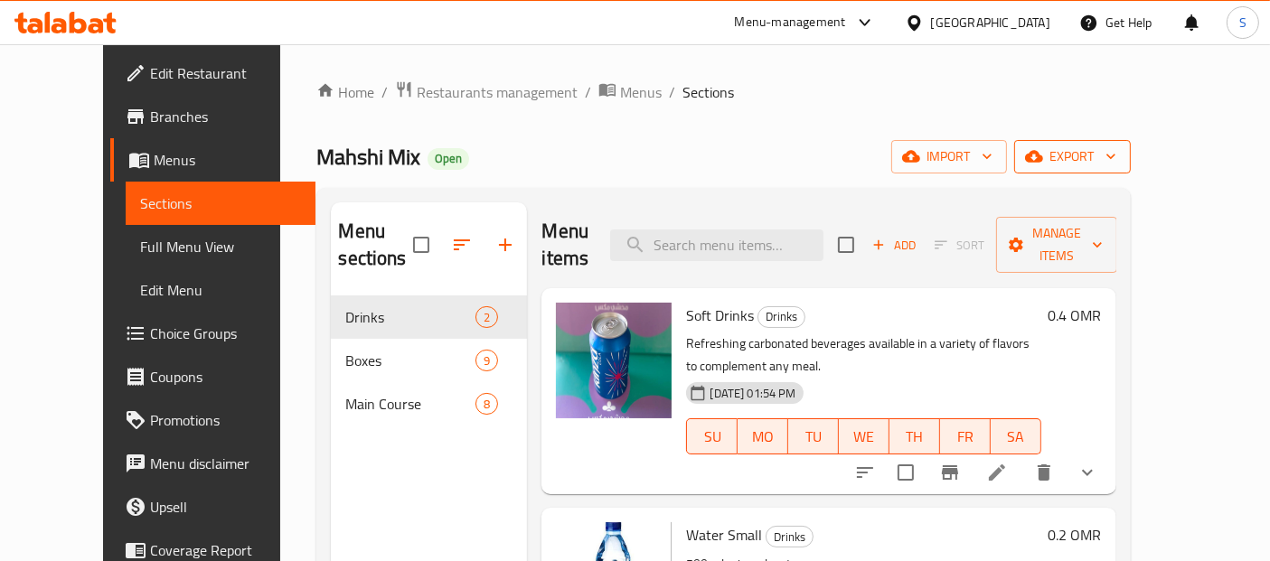
click at [1117, 149] on span "export" at bounding box center [1073, 157] width 88 height 23
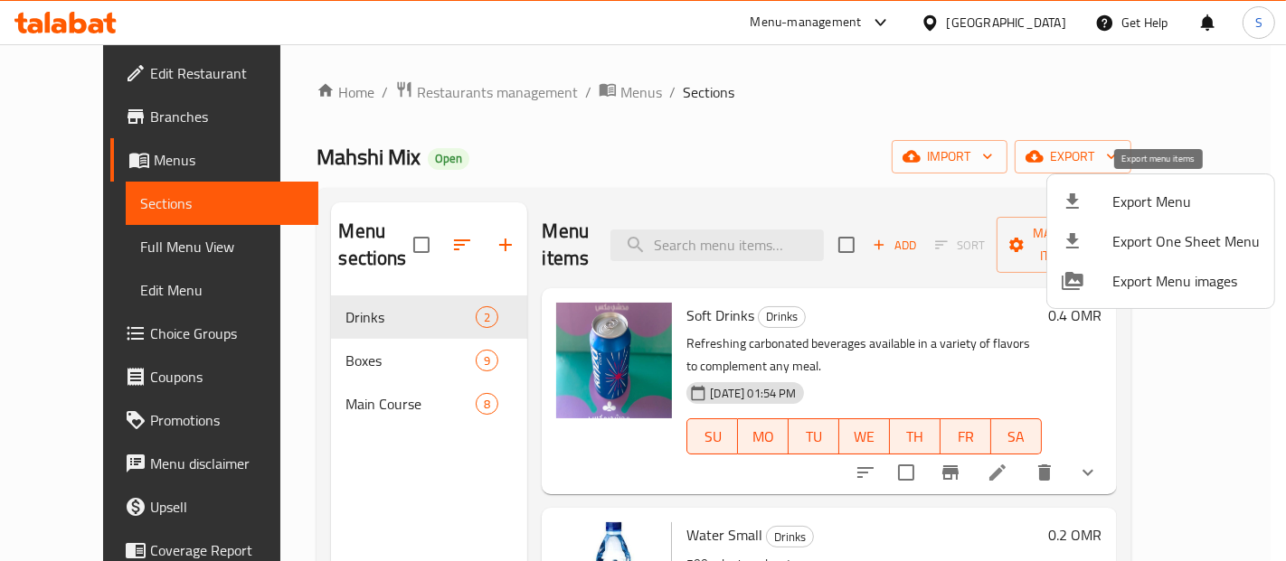
click at [1112, 199] on span "Export Menu" at bounding box center [1185, 202] width 147 height 22
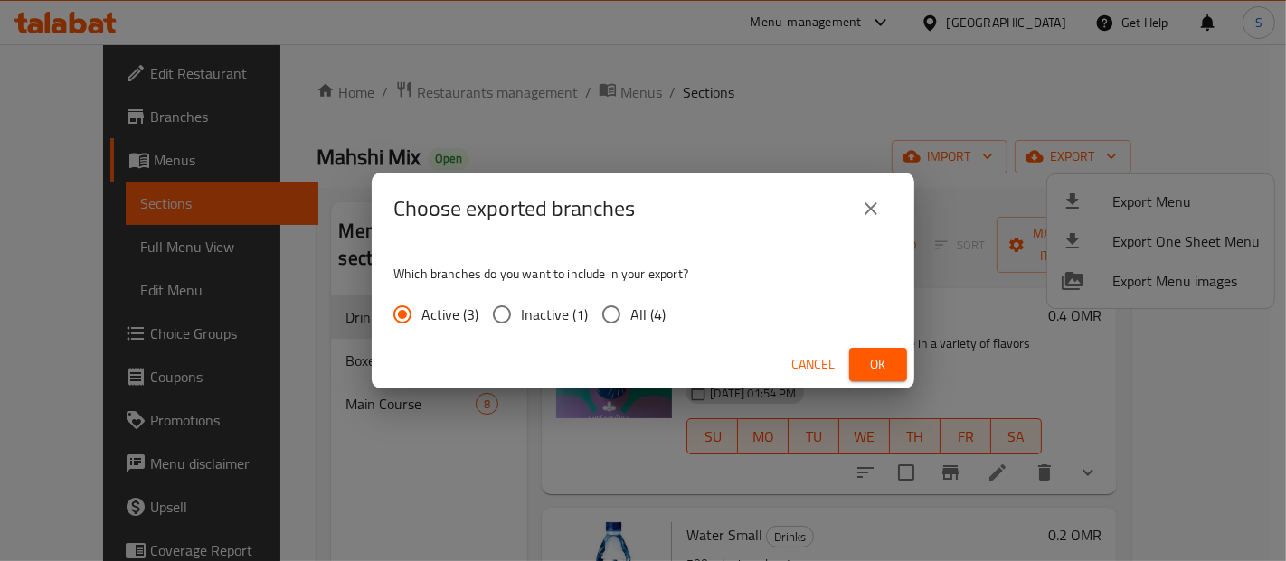
click at [635, 325] on span "All (4)" at bounding box center [647, 315] width 35 height 22
click at [630, 326] on input "All (4)" at bounding box center [611, 315] width 38 height 38
radio input "true"
click at [888, 360] on span "Ok" at bounding box center [877, 364] width 29 height 23
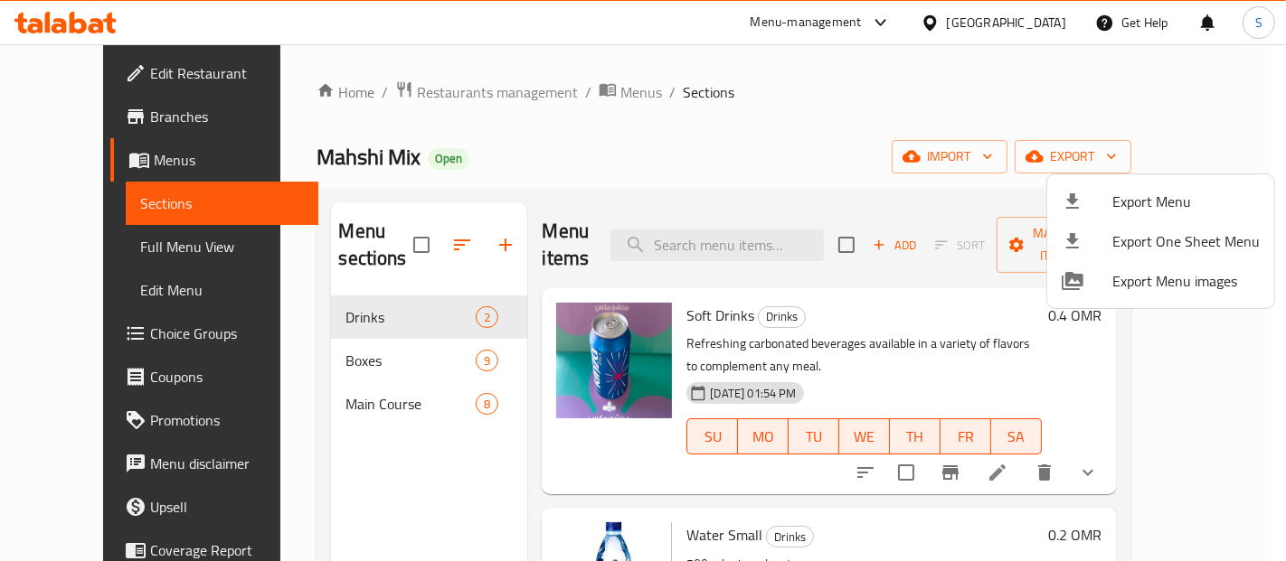
click at [1049, 22] on div at bounding box center [643, 280] width 1286 height 561
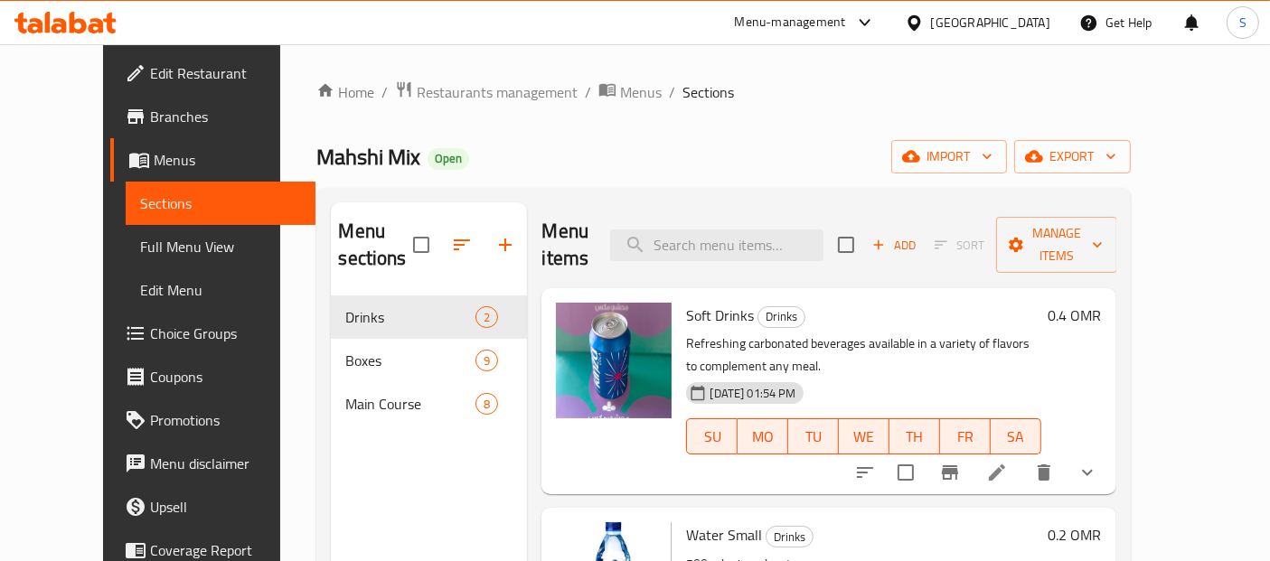
click at [1049, 22] on div "Oman" at bounding box center [990, 23] width 119 height 20
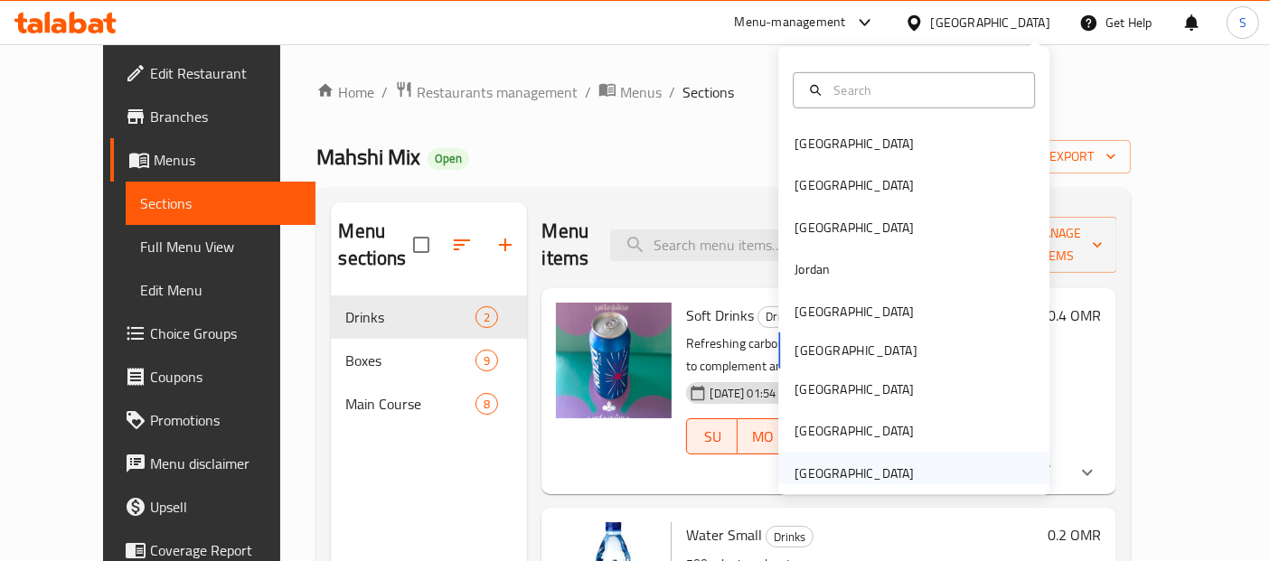
click at [866, 466] on div "[GEOGRAPHIC_DATA]" at bounding box center [854, 474] width 119 height 20
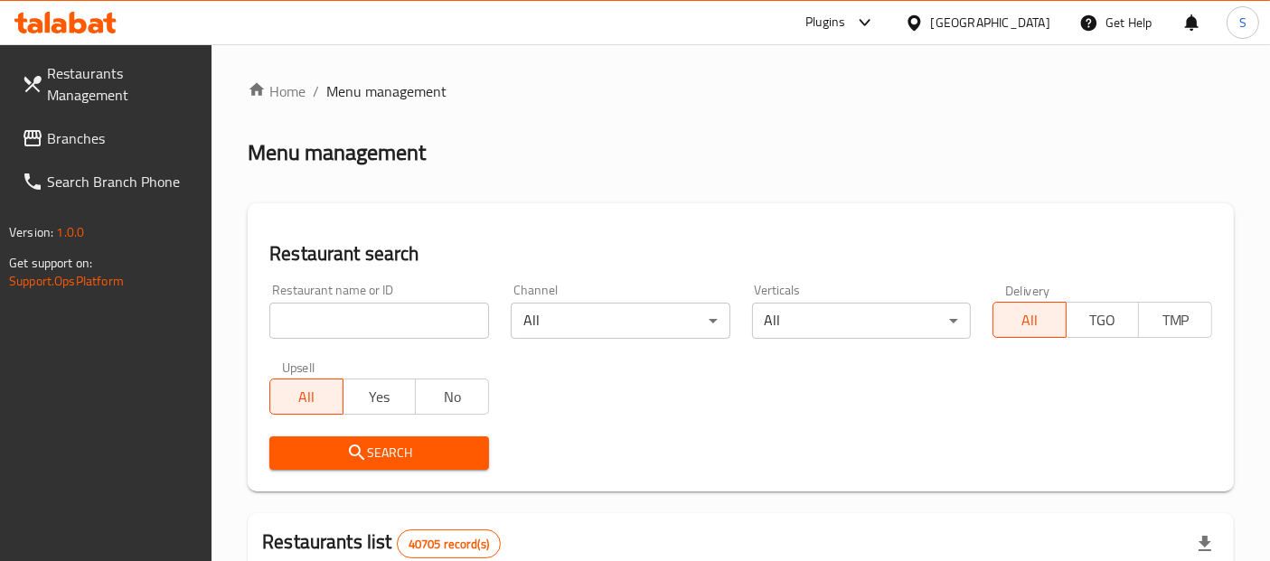
click at [84, 139] on span "Branches" at bounding box center [122, 138] width 151 height 22
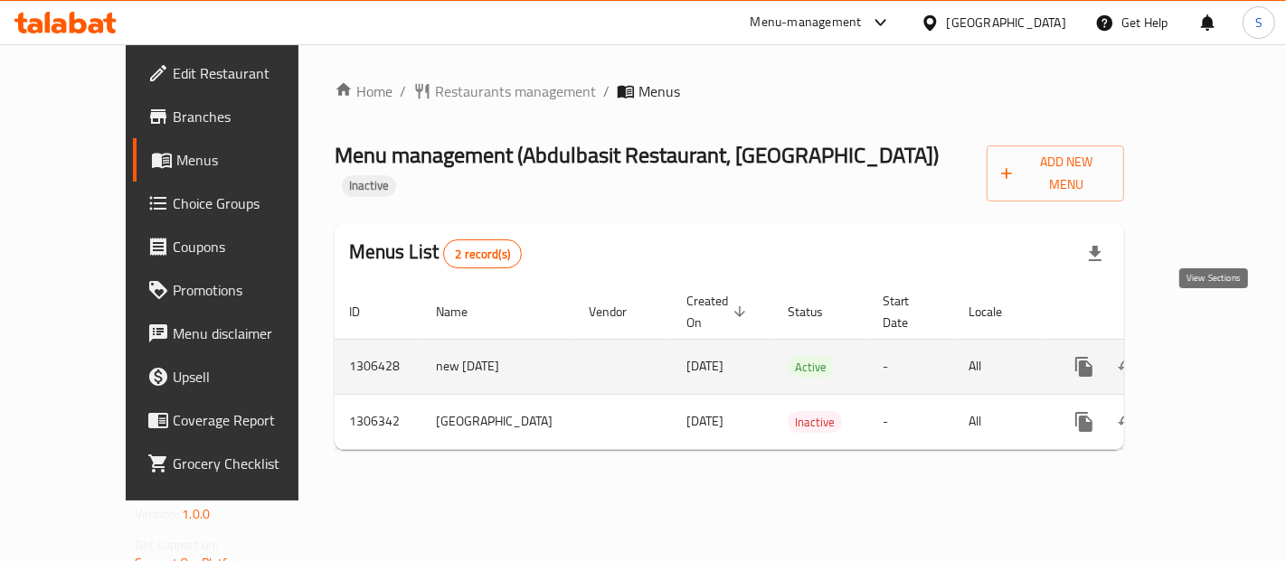
click at [1201, 345] on link "enhanced table" at bounding box center [1213, 366] width 43 height 43
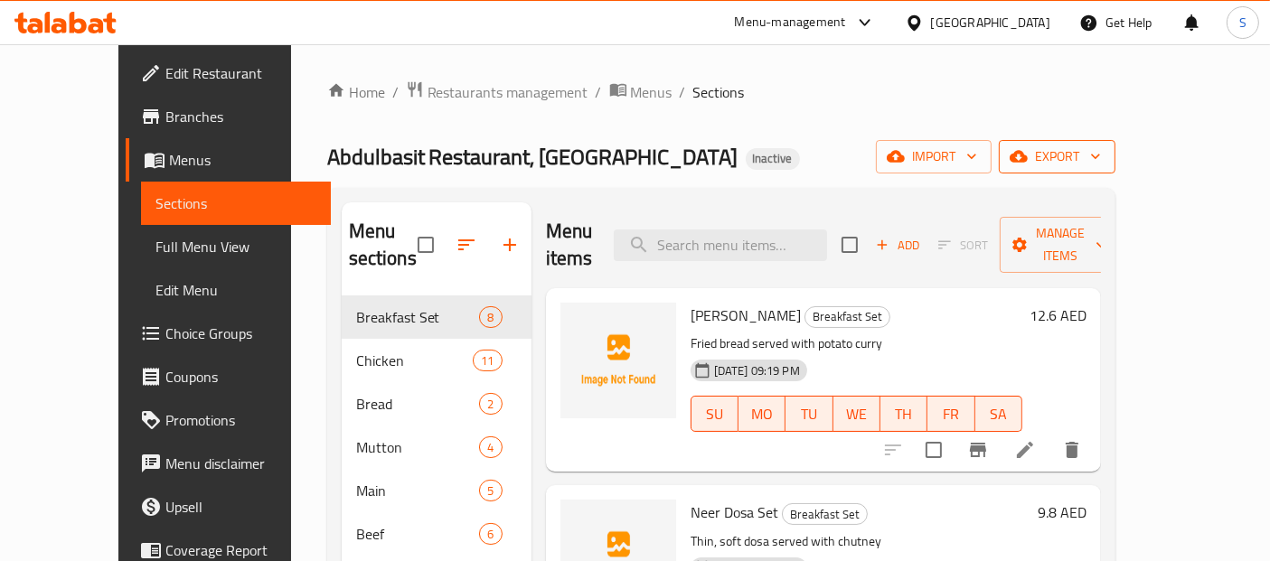
click at [1101, 167] on span "export" at bounding box center [1057, 157] width 88 height 23
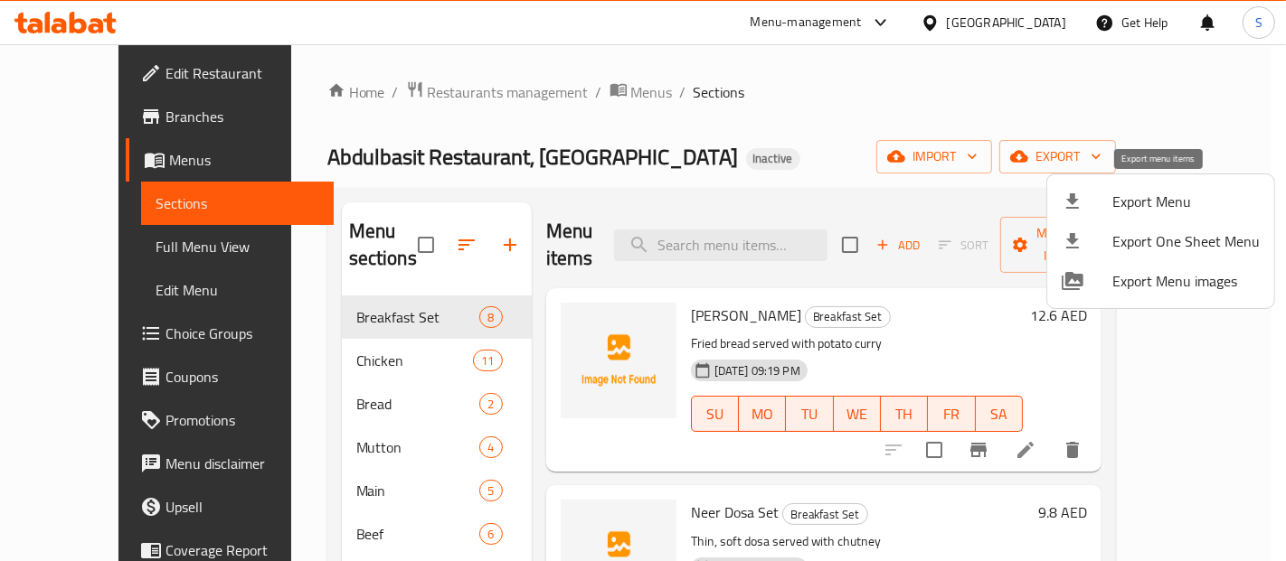
click at [1139, 208] on span "Export Menu" at bounding box center [1185, 202] width 147 height 22
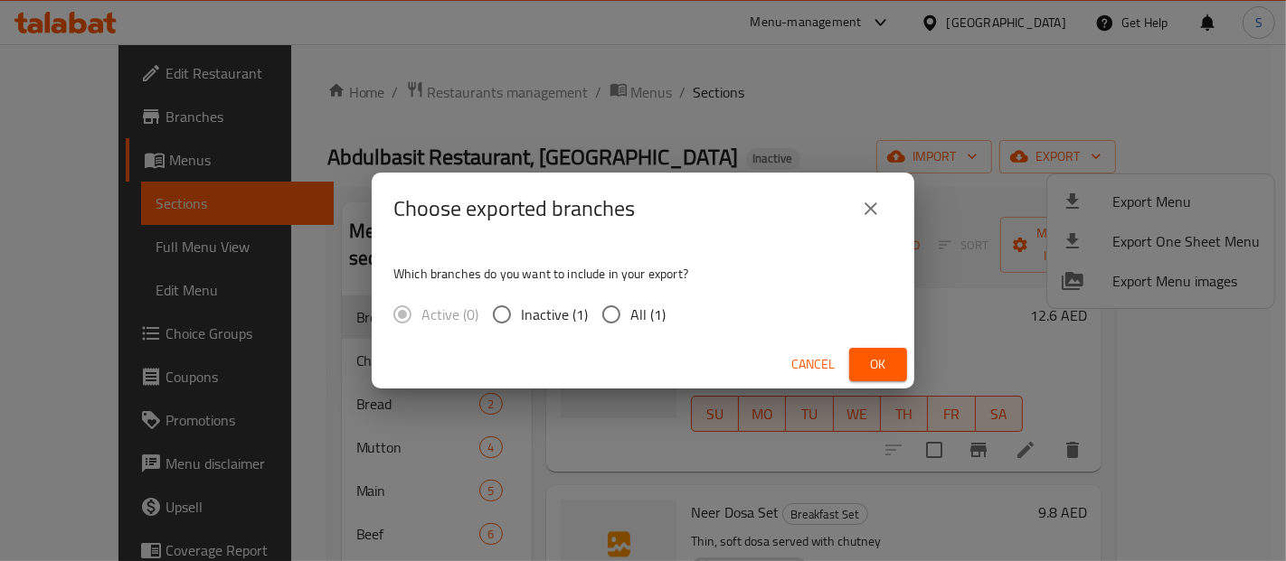
click at [643, 318] on span "All (1)" at bounding box center [647, 315] width 35 height 22
click at [630, 318] on input "All (1)" at bounding box center [611, 315] width 38 height 38
radio input "true"
click at [870, 363] on span "Ok" at bounding box center [877, 364] width 29 height 23
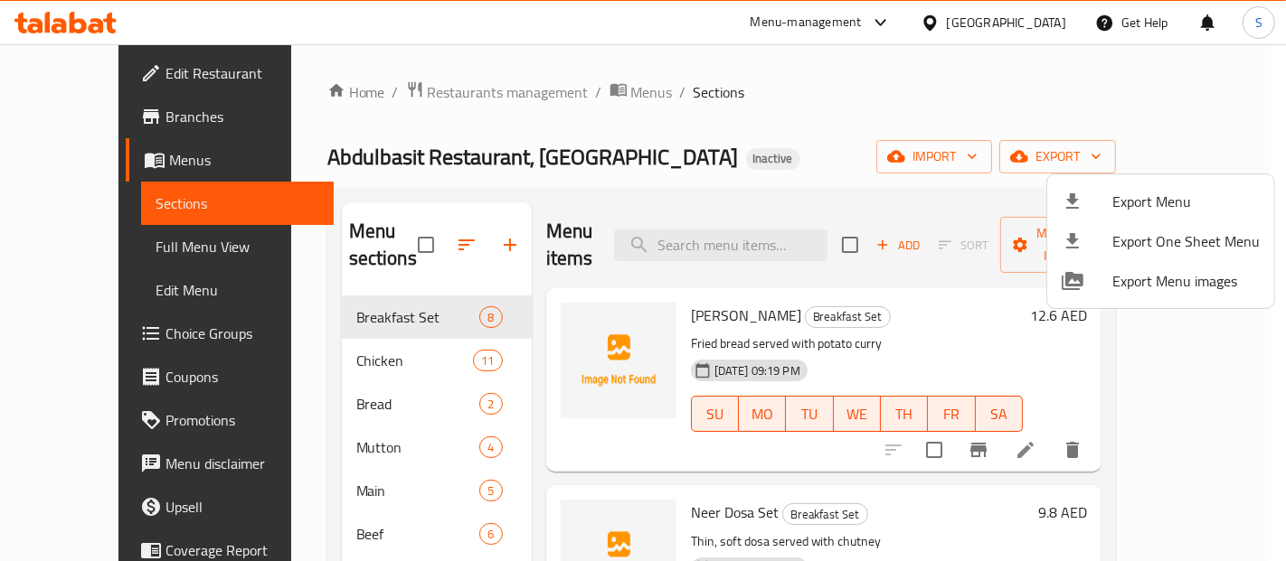
click at [155, 249] on div at bounding box center [643, 280] width 1286 height 561
click at [155, 249] on span "Full Menu View" at bounding box center [236, 247] width 163 height 22
click at [155, 246] on span "Full Menu View" at bounding box center [236, 247] width 163 height 22
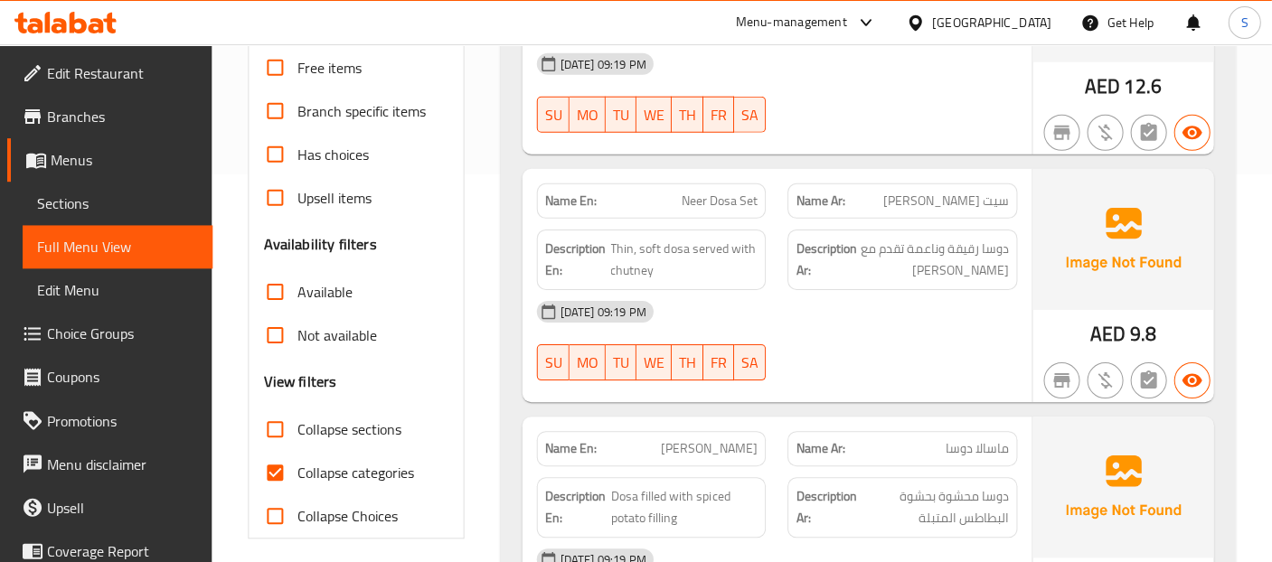
scroll to position [401, 0]
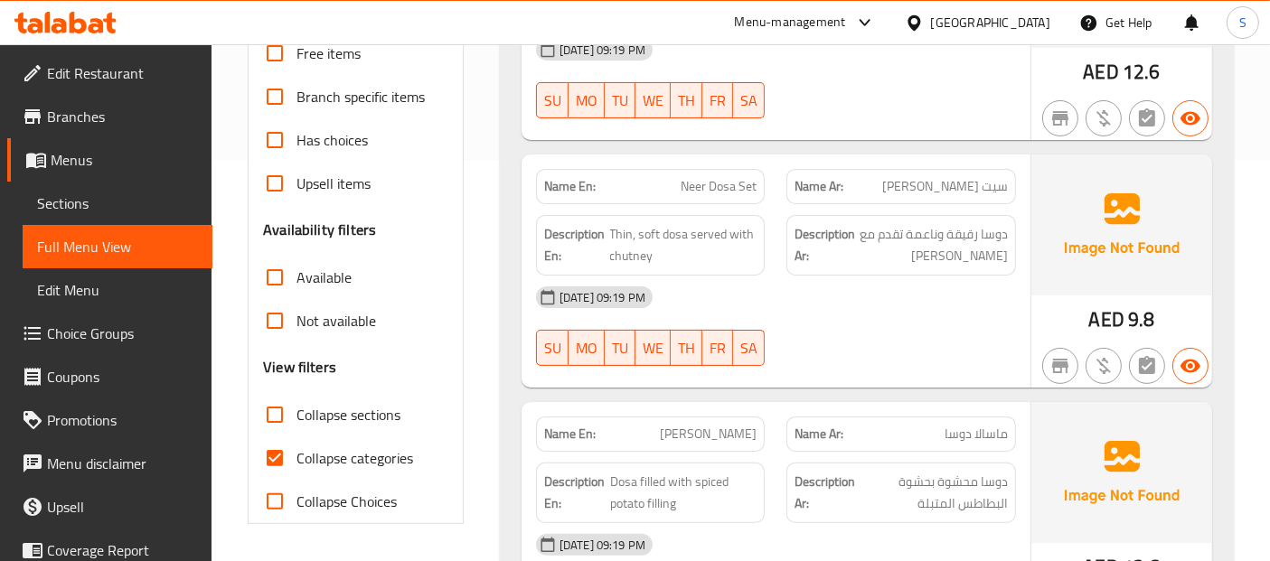
click at [322, 466] on span "Collapse categories" at bounding box center [355, 459] width 117 height 22
click at [297, 466] on input "Collapse categories" at bounding box center [274, 458] width 43 height 43
checkbox input "false"
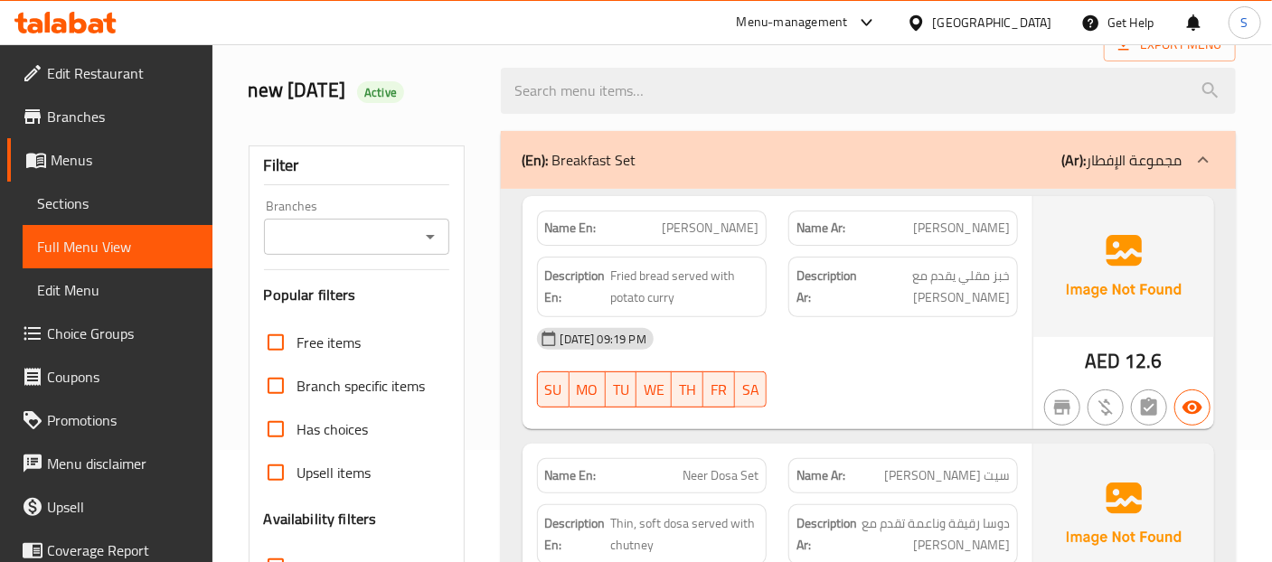
scroll to position [0, 0]
